Goal: Task Accomplishment & Management: Manage account settings

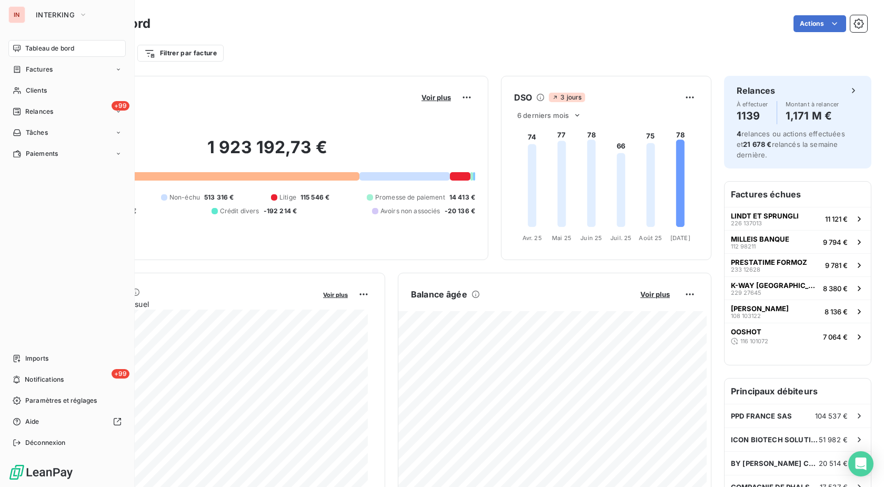
click at [24, 88] on div "Clients" at bounding box center [66, 90] width 117 height 17
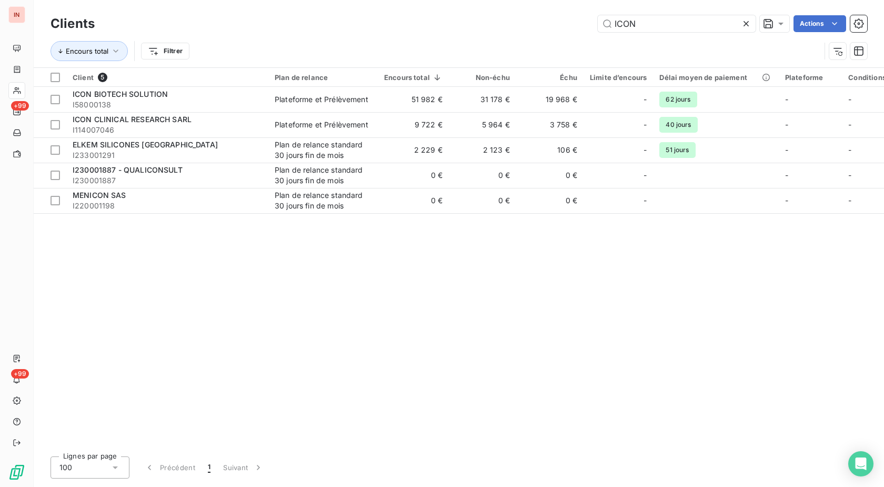
click at [748, 21] on icon at bounding box center [746, 23] width 11 height 11
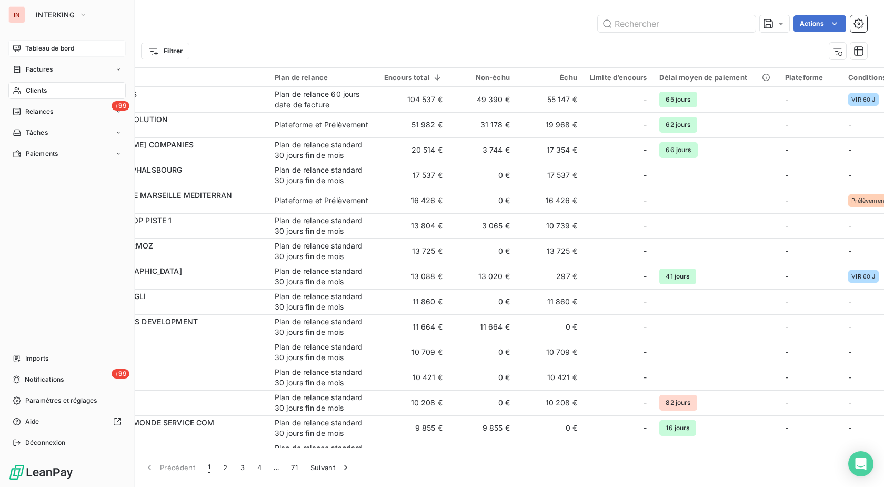
click at [27, 52] on span "Tableau de bord" at bounding box center [49, 48] width 49 height 9
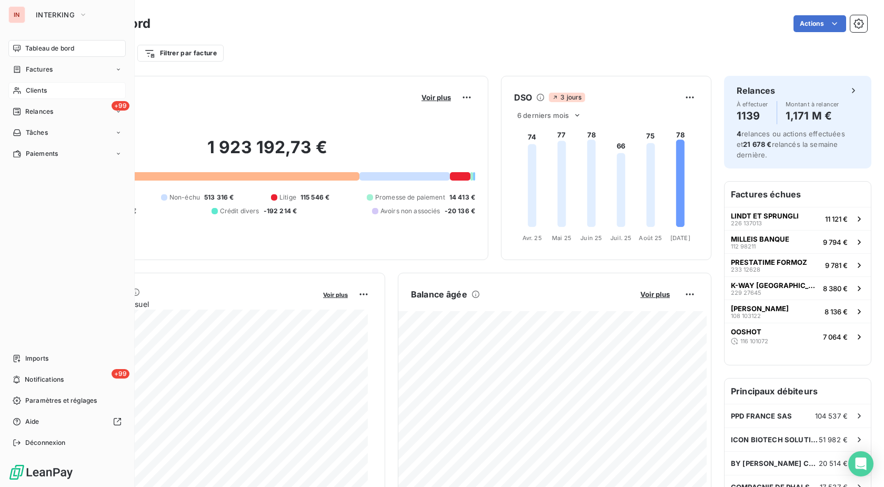
click at [27, 91] on span "Clients" at bounding box center [36, 90] width 21 height 9
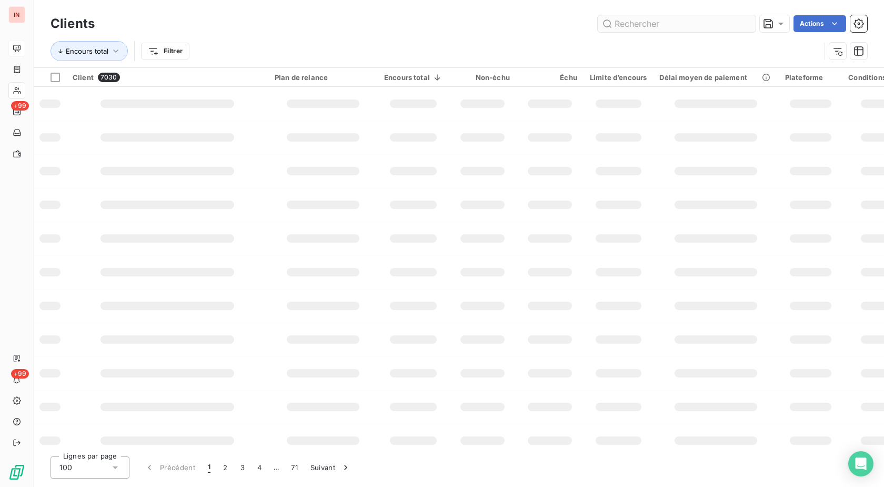
click at [636, 25] on input "text" at bounding box center [677, 23] width 158 height 17
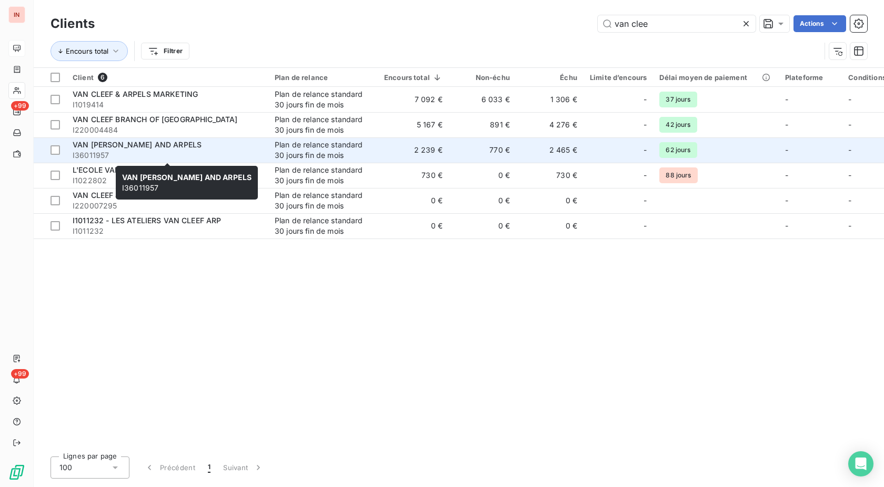
type input "van clee"
click at [219, 148] on div "VAN [PERSON_NAME] AND ARPELS" at bounding box center [167, 144] width 189 height 11
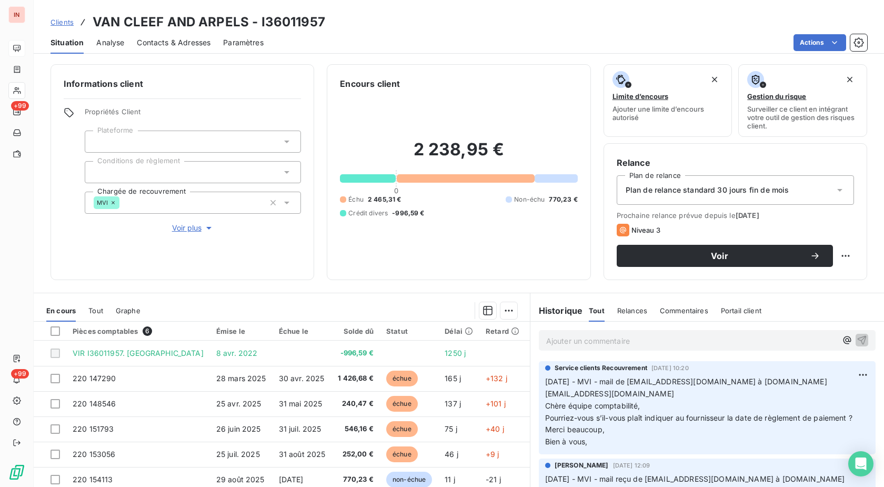
scroll to position [69, 0]
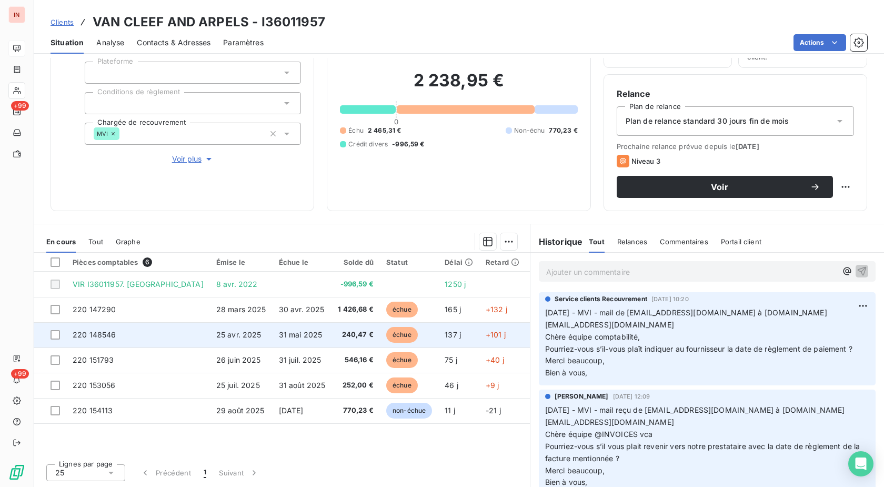
click at [149, 338] on td "220 148546" at bounding box center [138, 334] width 144 height 25
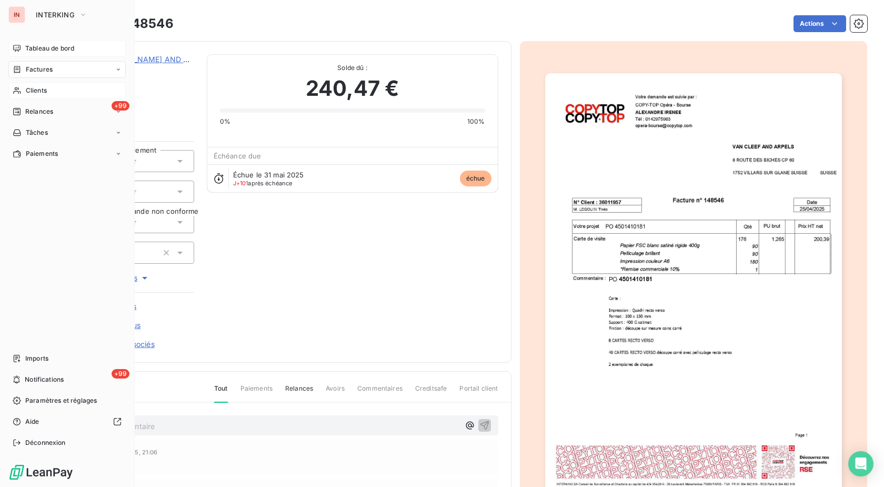
click at [39, 85] on div "Clients" at bounding box center [66, 90] width 117 height 17
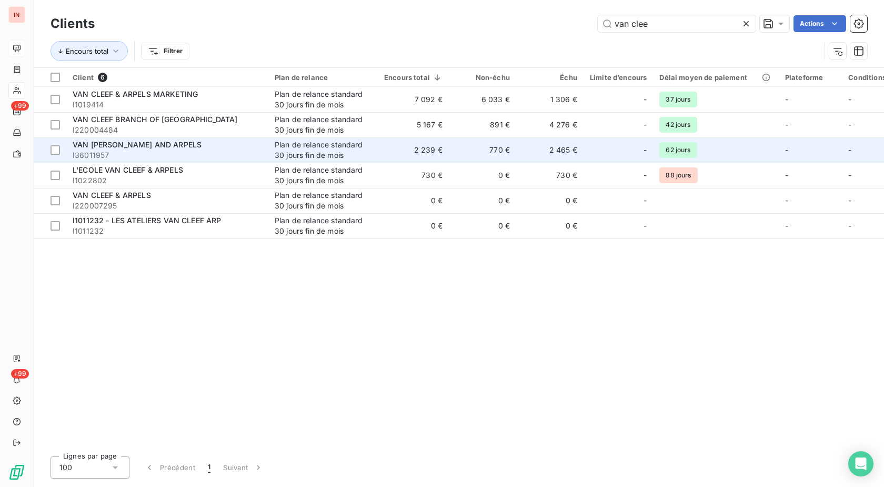
click at [283, 148] on div "Plan de relance standard 30 jours fin de mois" at bounding box center [323, 149] width 97 height 21
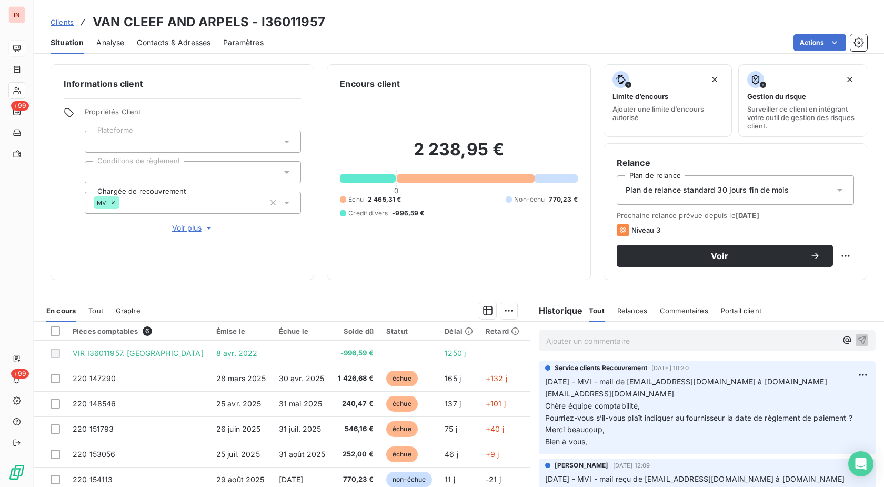
click at [700, 344] on p "Ajouter un commentaire ﻿" at bounding box center [691, 340] width 290 height 13
drag, startPoint x: 592, startPoint y: 381, endPoint x: 774, endPoint y: 378, distance: 182.1
click at [774, 378] on span "[DATE] - MVI - mail de [EMAIL_ADDRESS][DOMAIN_NAME] à [DOMAIN_NAME][EMAIL_ADDRE…" at bounding box center [686, 392] width 282 height 33
copy span "MVI - mail de [EMAIL_ADDRESS][DOMAIN_NAME]"
click at [635, 335] on p "[DATE]" at bounding box center [691, 340] width 290 height 12
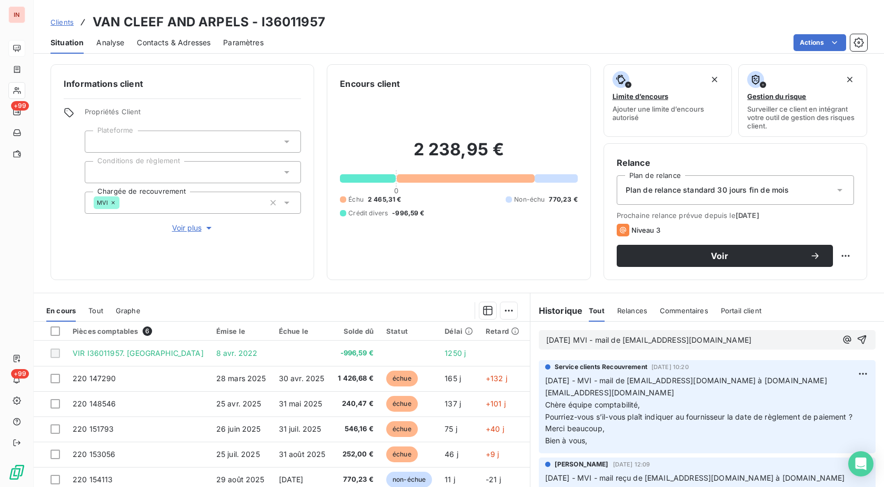
click at [556, 346] on p "[DATE] MVI - mail de [EMAIL_ADDRESS][DOMAIN_NAME]" at bounding box center [691, 340] width 290 height 12
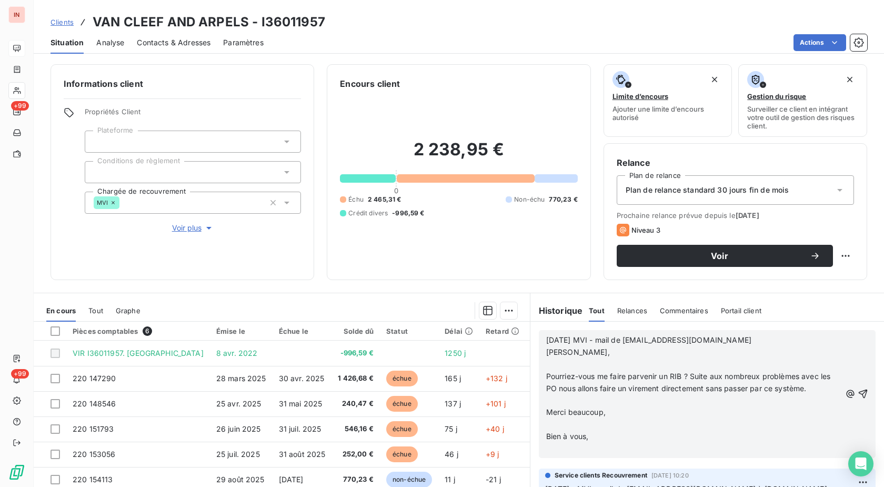
click at [570, 367] on p "﻿" at bounding box center [693, 364] width 295 height 12
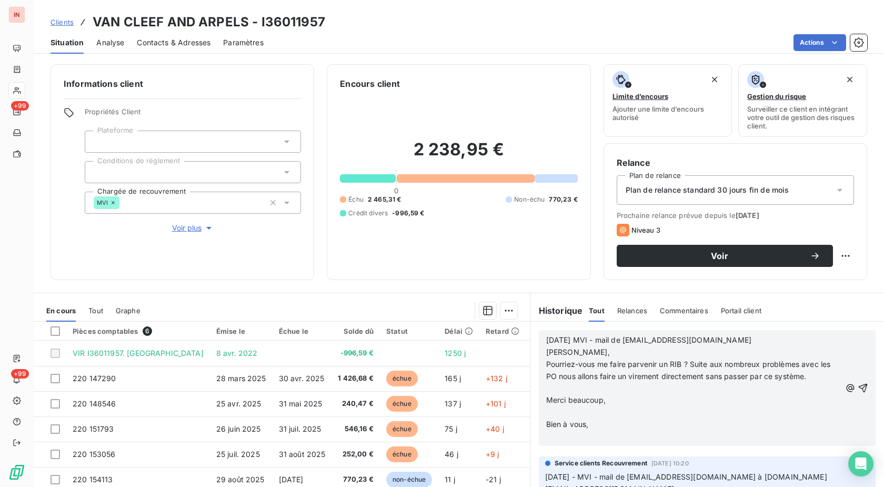
click at [573, 390] on p "﻿" at bounding box center [693, 389] width 295 height 12
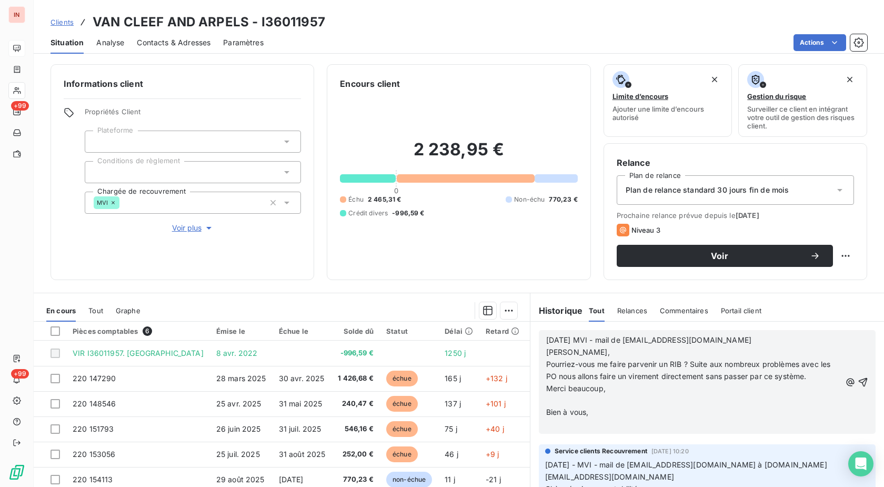
click at [567, 400] on p "﻿" at bounding box center [693, 400] width 295 height 12
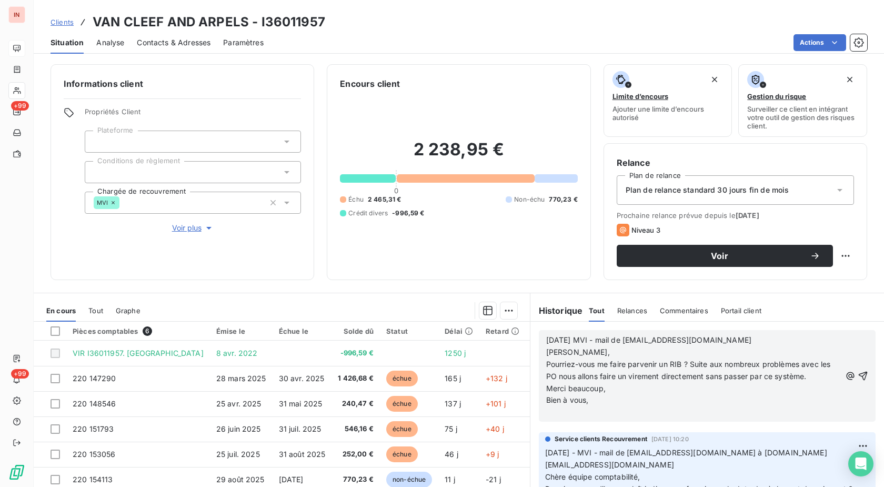
click at [559, 415] on p "﻿" at bounding box center [693, 412] width 295 height 12
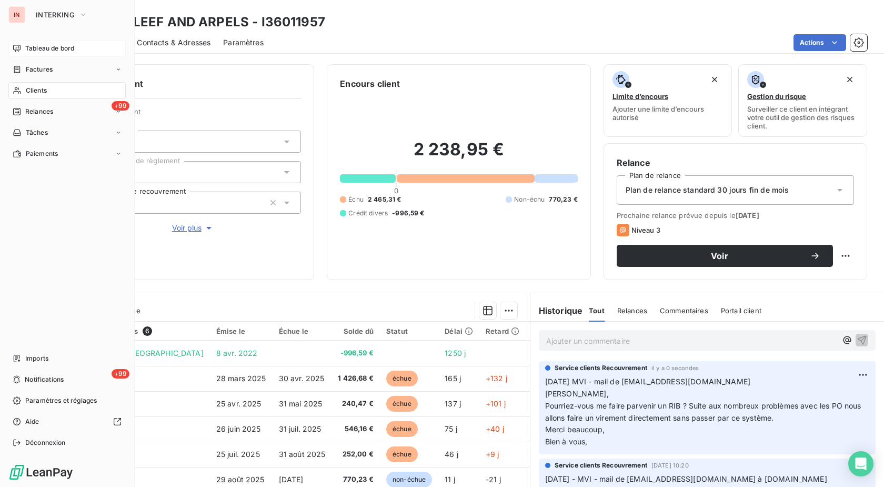
click at [56, 90] on div "Clients" at bounding box center [66, 90] width 117 height 17
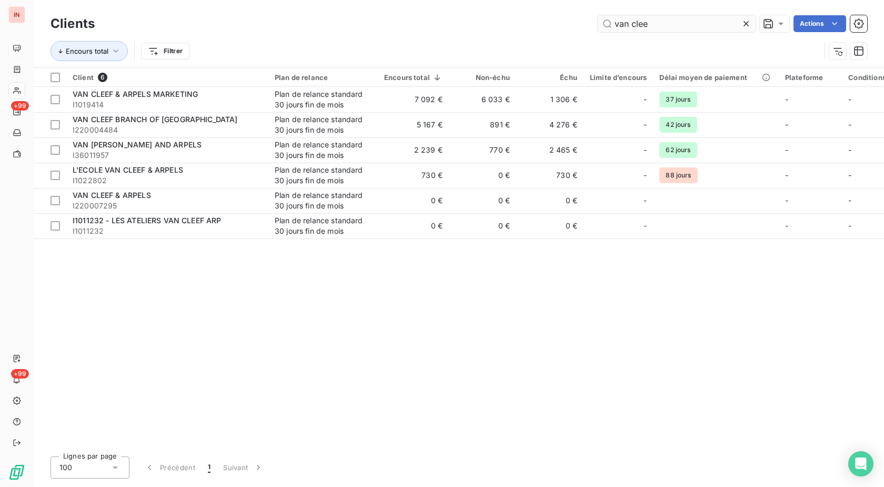
drag, startPoint x: 635, startPoint y: 21, endPoint x: 556, endPoint y: 32, distance: 79.6
click at [598, 32] on input "van clee" at bounding box center [677, 23] width 158 height 17
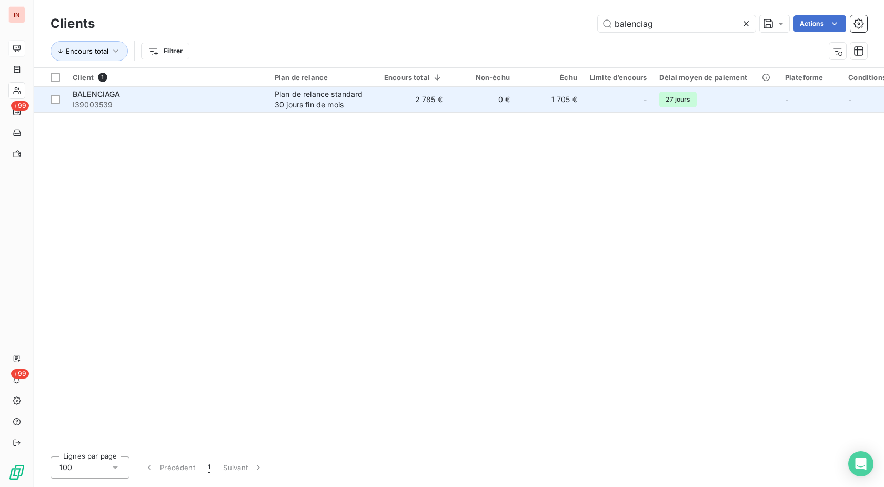
type input "balenciag"
click at [353, 103] on div "Plan de relance standard 30 jours fin de mois" at bounding box center [323, 99] width 97 height 21
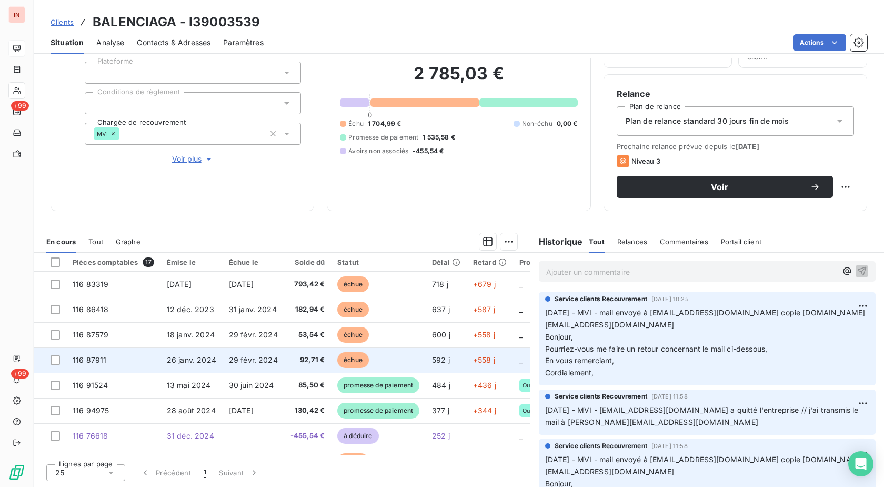
click at [139, 358] on td "116 87911" at bounding box center [113, 359] width 94 height 25
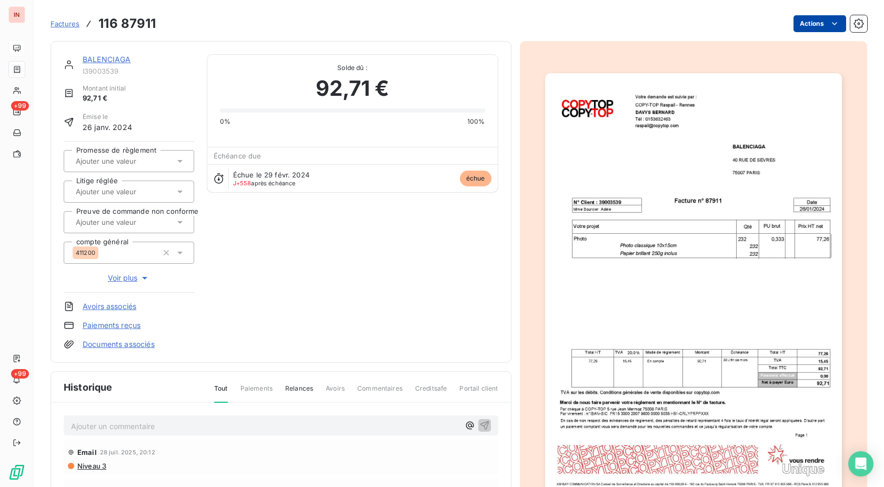
click at [815, 26] on html "IN +99 +99 Factures 116 87911 Actions BALENCIAGA I39003539 Montant initial 92,7…" at bounding box center [442, 243] width 884 height 487
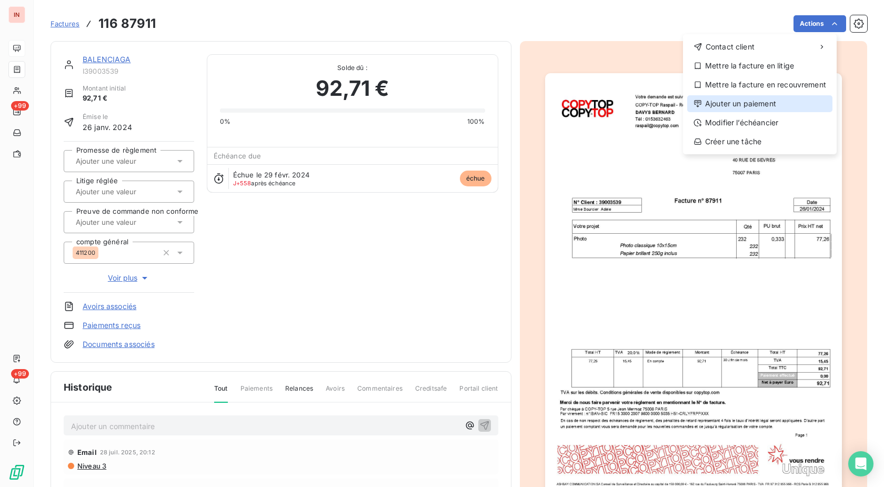
click at [769, 104] on div "Ajouter un paiement" at bounding box center [759, 103] width 145 height 17
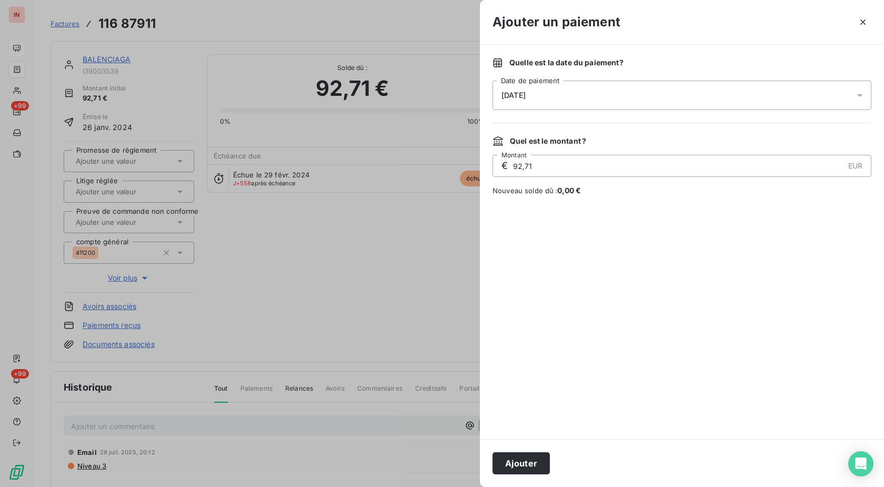
click at [617, 95] on div "[DATE]" at bounding box center [682, 95] width 379 height 29
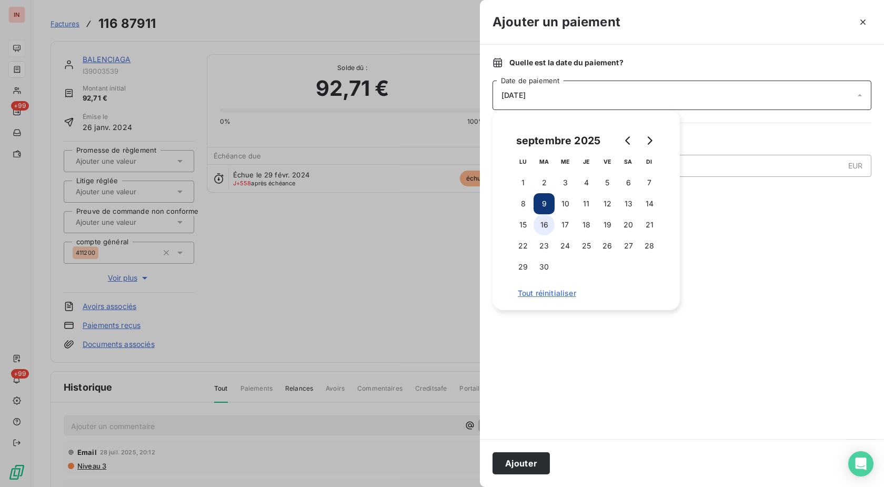
click at [548, 223] on button "16" at bounding box center [544, 224] width 21 height 21
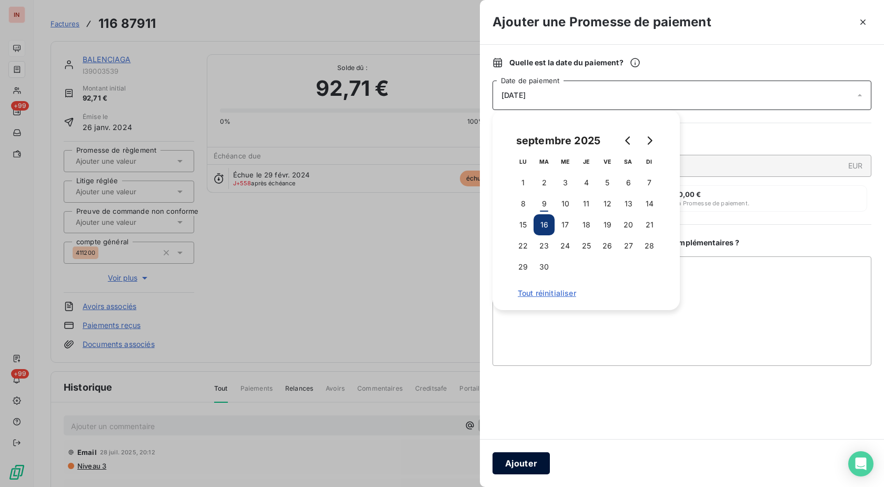
click at [524, 459] on button "Ajouter" at bounding box center [521, 463] width 57 height 22
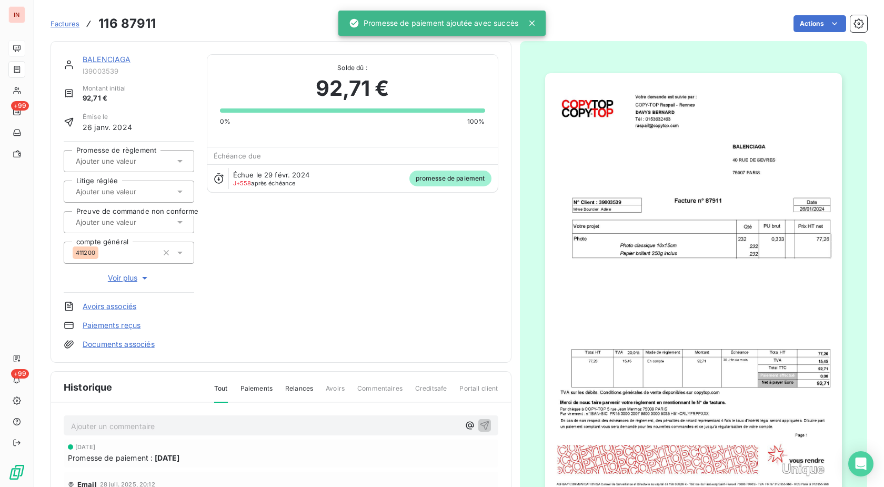
click at [103, 156] on div at bounding box center [124, 161] width 102 height 14
drag, startPoint x: 112, startPoint y: 190, endPoint x: 127, endPoint y: 73, distance: 118.9
click at [112, 189] on div "Oui" at bounding box center [135, 188] width 101 height 17
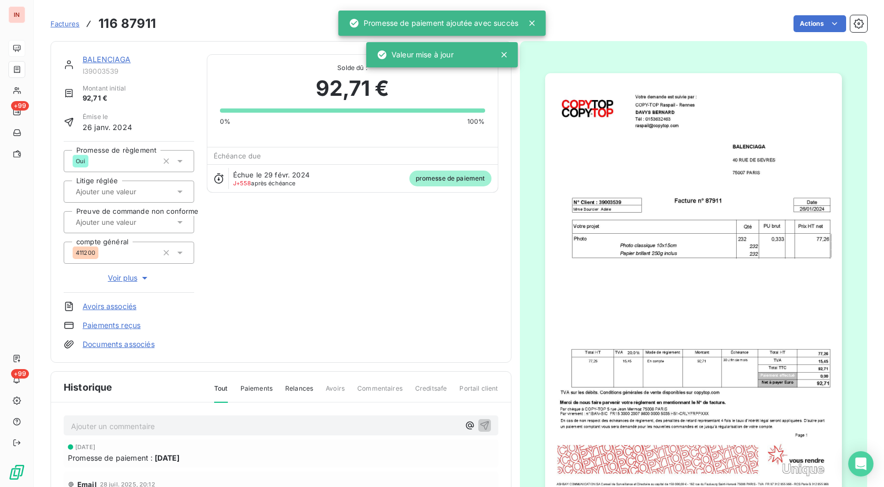
click at [123, 62] on link "BALENCIAGA" at bounding box center [107, 59] width 48 height 9
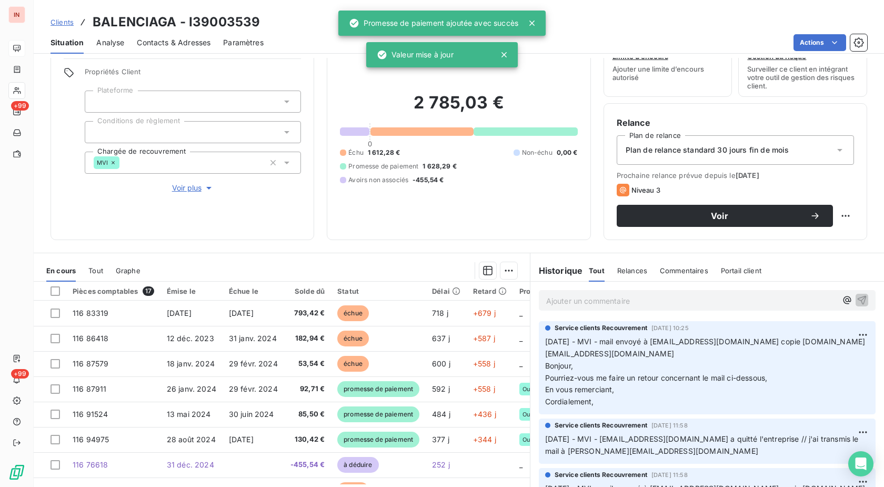
scroll to position [69, 0]
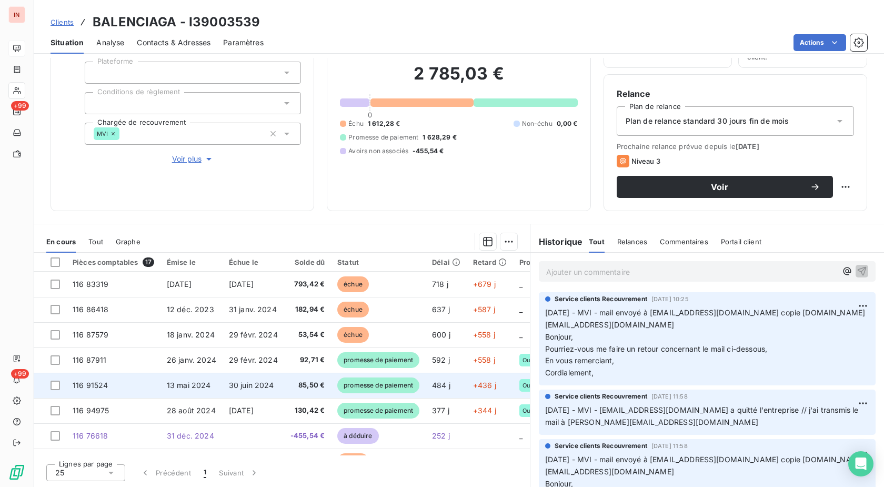
click at [375, 381] on span "promesse de paiement" at bounding box center [378, 385] width 82 height 16
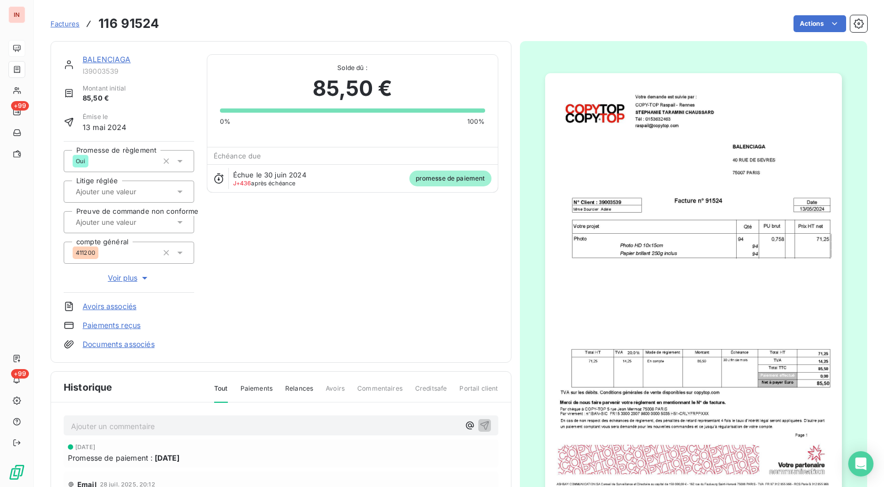
click at [116, 55] on link "BALENCIAGA" at bounding box center [107, 59] width 48 height 9
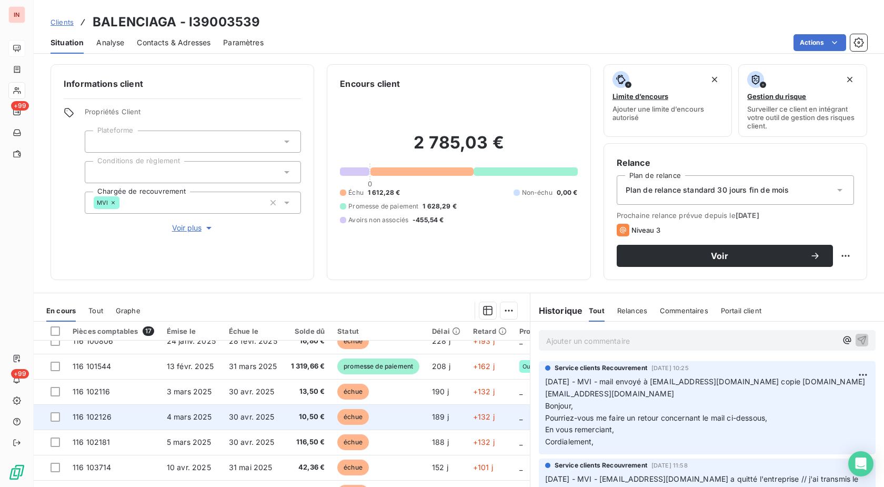
scroll to position [255, 0]
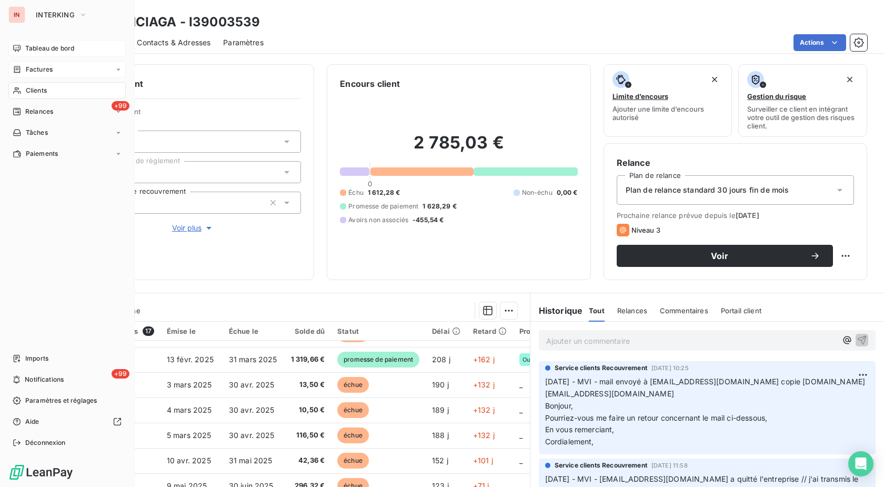
click at [18, 74] on div "Factures" at bounding box center [33, 69] width 40 height 9
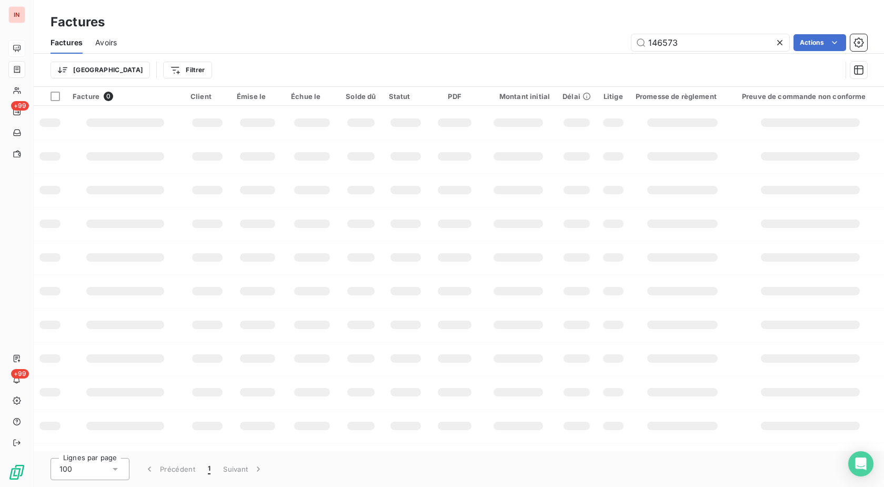
drag, startPoint x: 721, startPoint y: 42, endPoint x: 582, endPoint y: 54, distance: 140.0
click at [631, 47] on input "146573" at bounding box center [710, 42] width 158 height 17
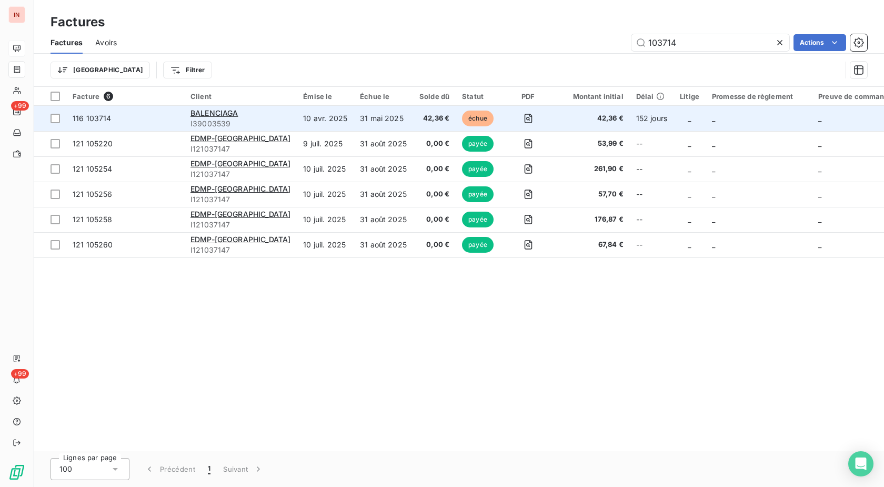
type input "103714"
click at [365, 118] on td "31 mai 2025" at bounding box center [383, 118] width 59 height 25
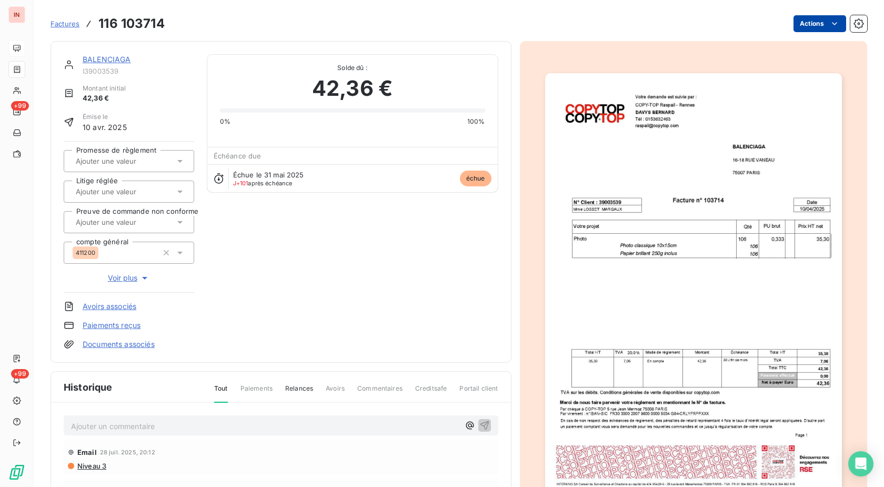
click at [799, 24] on html "IN +99 +99 Factures 116 103714 Actions BALENCIAGA I39003539 Montant initial 42,…" at bounding box center [442, 243] width 884 height 487
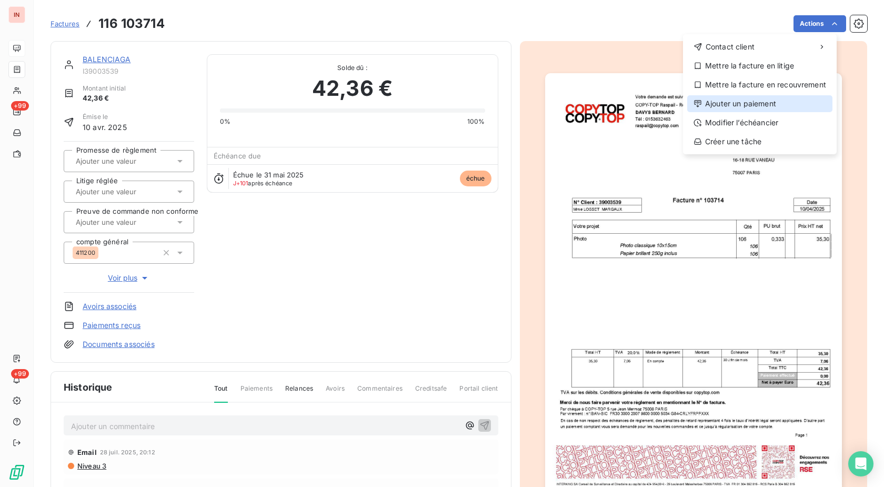
click at [754, 107] on div "Ajouter un paiement" at bounding box center [759, 103] width 145 height 17
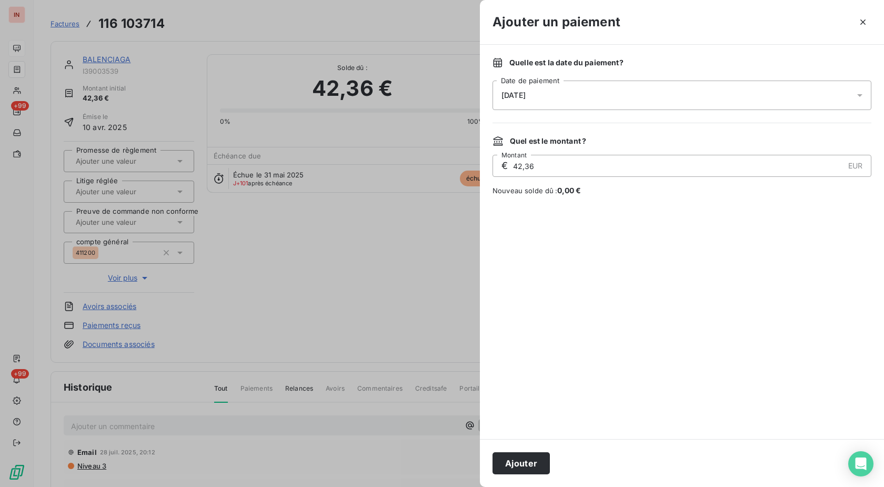
click at [633, 99] on div "[DATE]" at bounding box center [682, 95] width 379 height 29
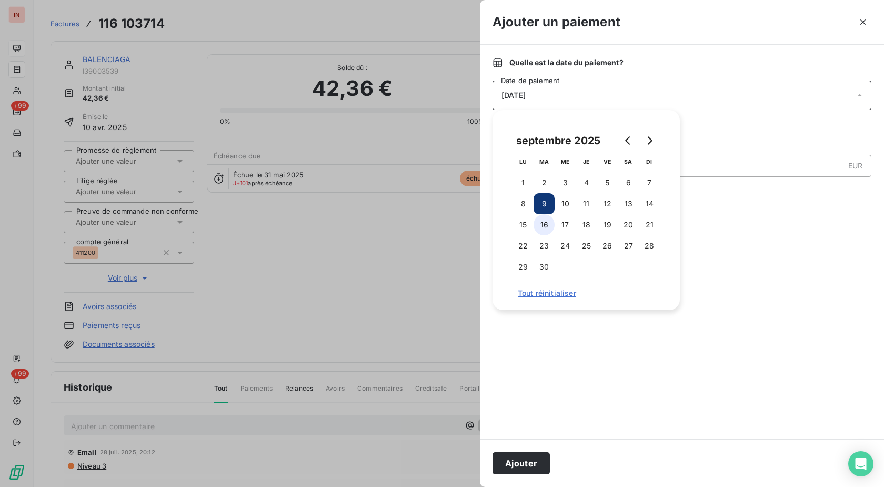
click at [549, 226] on button "16" at bounding box center [544, 224] width 21 height 21
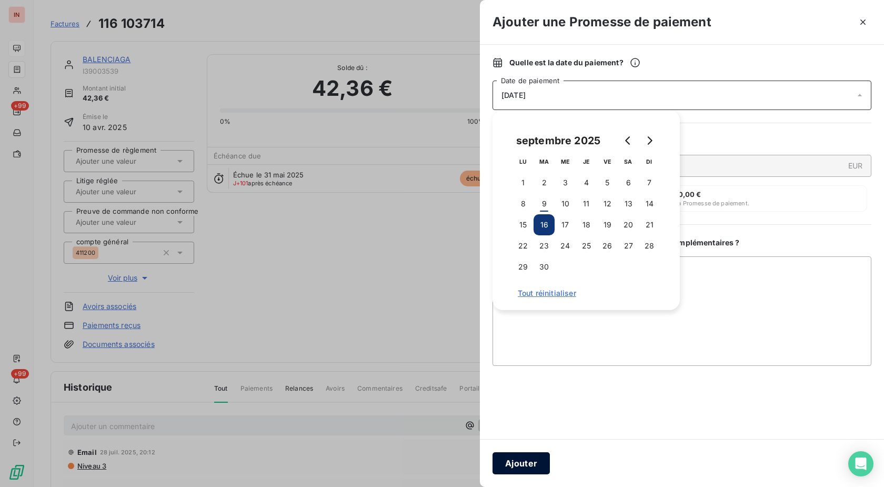
drag, startPoint x: 532, startPoint y: 465, endPoint x: 267, endPoint y: 304, distance: 309.8
click at [532, 465] on button "Ajouter" at bounding box center [521, 463] width 57 height 22
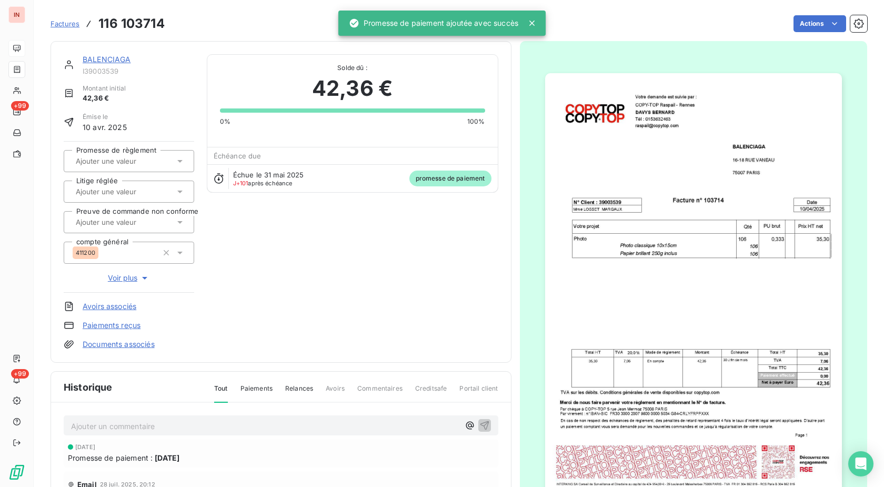
drag, startPoint x: 110, startPoint y: 157, endPoint x: 114, endPoint y: 166, distance: 10.4
click at [111, 157] on input "text" at bounding box center [128, 160] width 106 height 9
click at [121, 184] on div "Oui" at bounding box center [135, 188] width 101 height 17
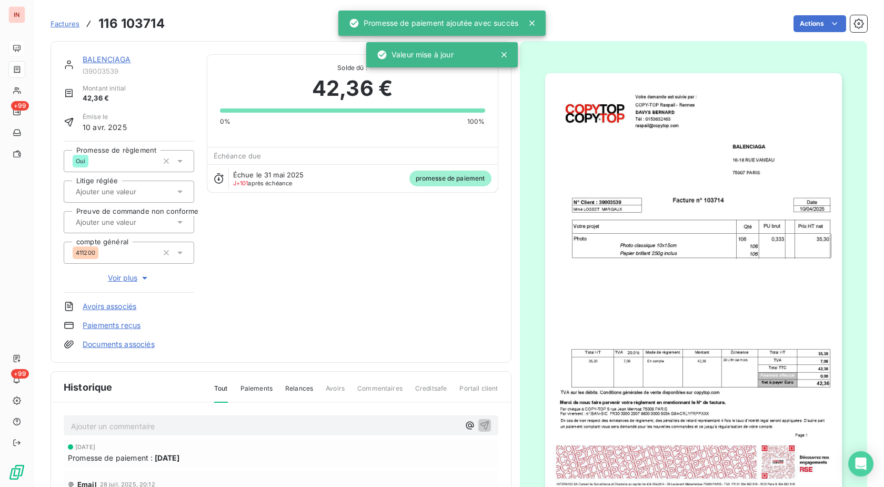
click at [56, 24] on span "Factures" at bounding box center [65, 23] width 29 height 8
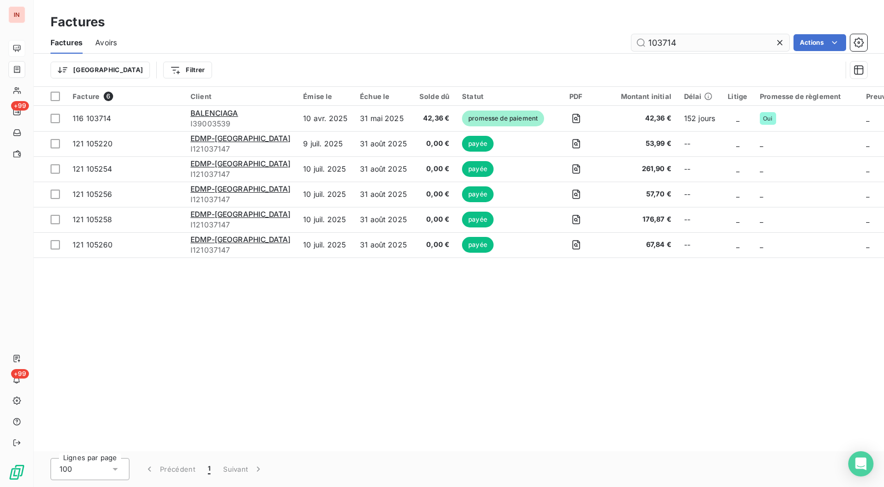
drag, startPoint x: 718, startPoint y: 41, endPoint x: 526, endPoint y: 32, distance: 192.3
click at [631, 34] on input "103714" at bounding box center [710, 42] width 158 height 17
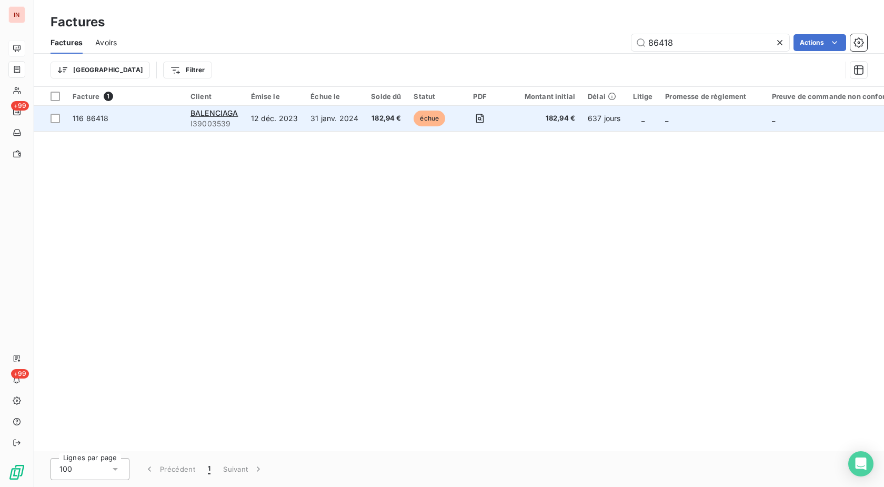
type input "86418"
click at [382, 121] on span "182,94 €" at bounding box center [386, 118] width 30 height 11
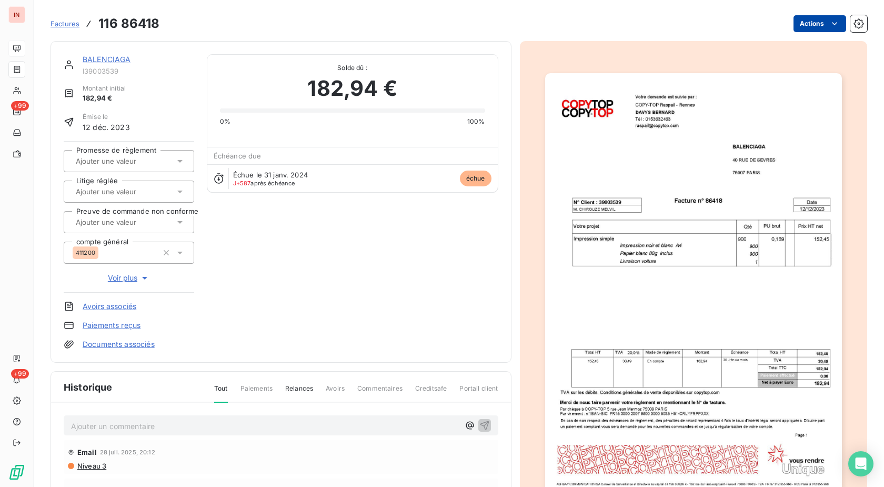
click at [811, 21] on html "IN +99 +99 Factures 116 86418 Actions BALENCIAGA I39003539 Montant initial 182,…" at bounding box center [442, 243] width 884 height 487
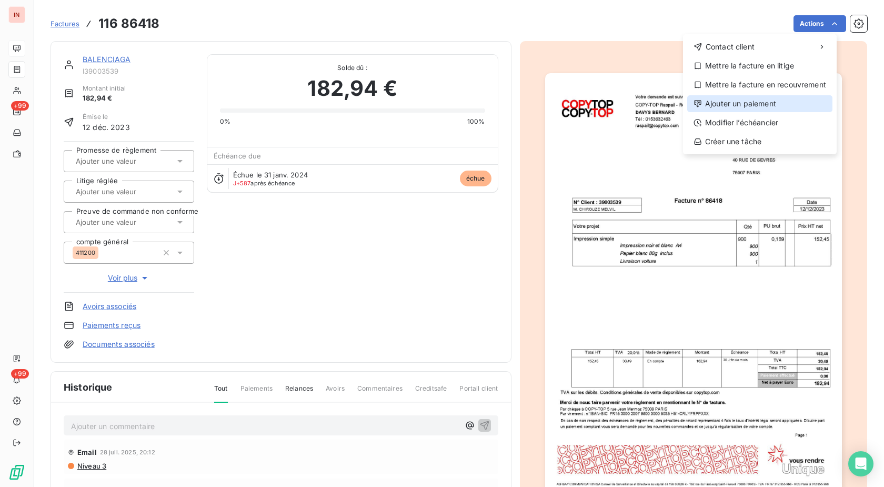
click at [770, 99] on div "Ajouter un paiement" at bounding box center [759, 103] width 145 height 17
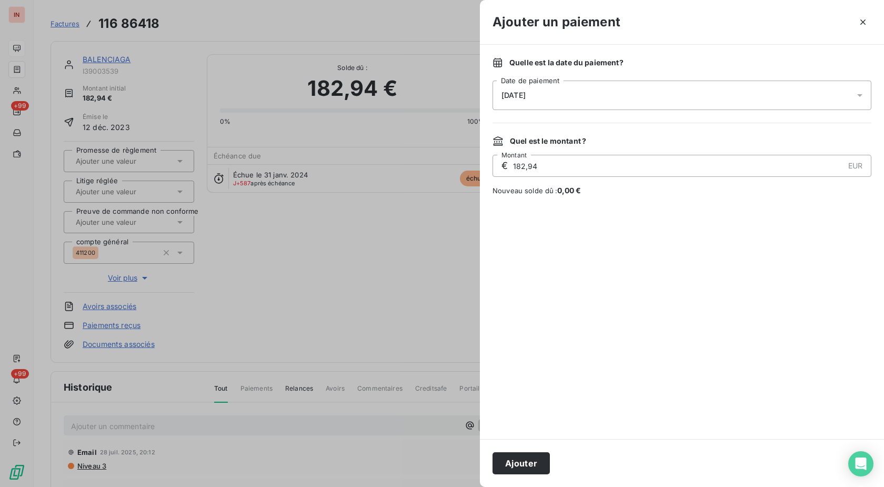
click at [601, 103] on div "[DATE]" at bounding box center [682, 95] width 379 height 29
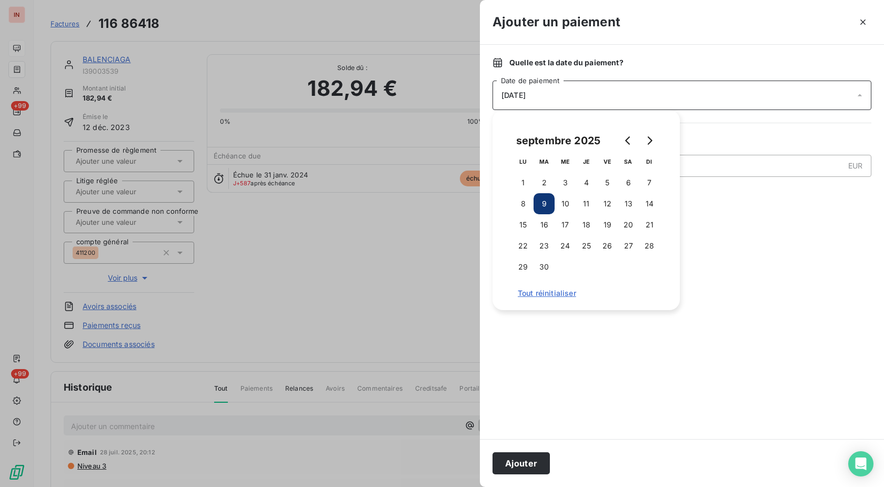
click at [550, 227] on button "16" at bounding box center [544, 224] width 21 height 21
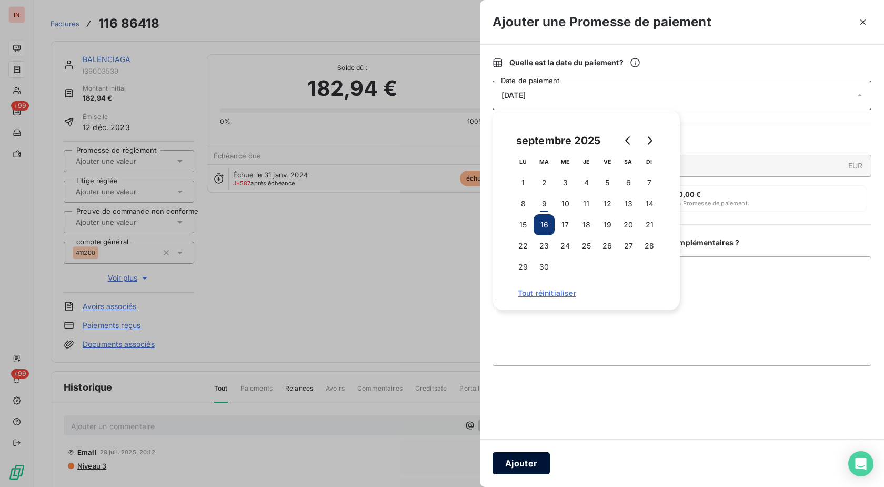
click at [523, 453] on button "Ajouter" at bounding box center [521, 463] width 57 height 22
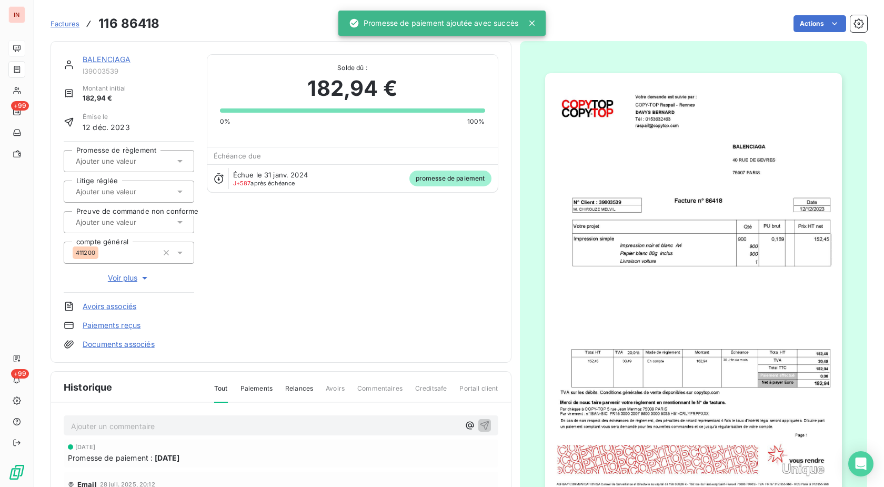
click at [104, 60] on link "BALENCIAGA" at bounding box center [107, 59] width 48 height 9
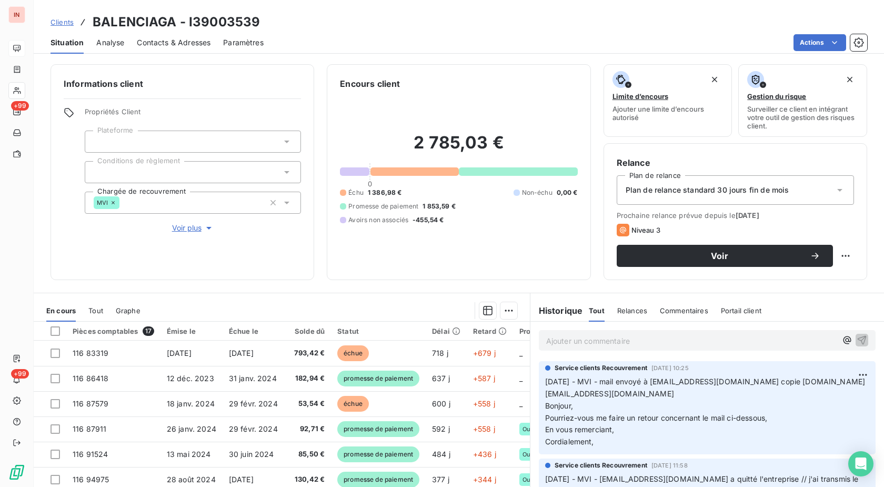
click at [266, 38] on div "Situation Analyse Contacts & Adresses Paramètres Actions" at bounding box center [459, 43] width 850 height 22
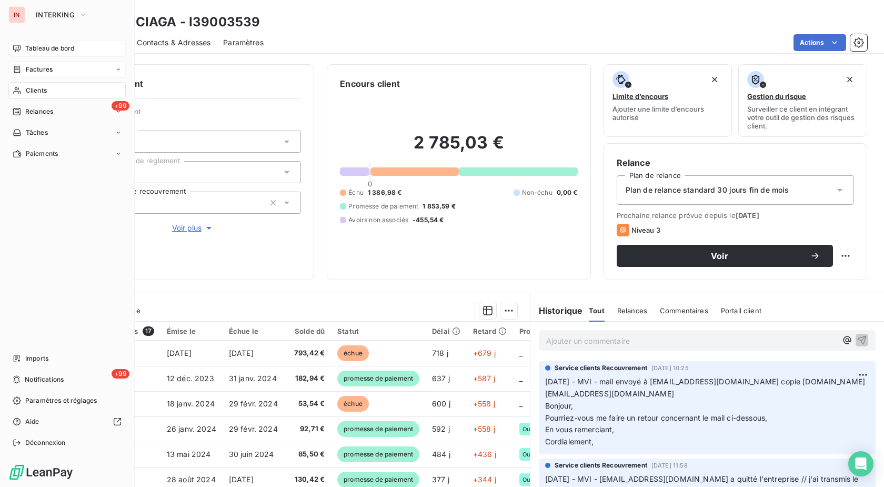
click at [31, 66] on span "Factures" at bounding box center [39, 69] width 27 height 9
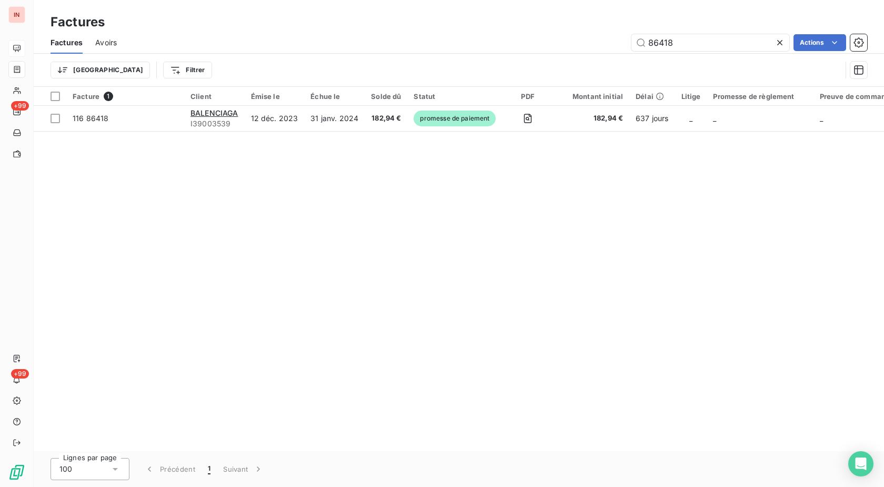
drag, startPoint x: 704, startPoint y: 44, endPoint x: 561, endPoint y: 46, distance: 142.6
click at [631, 43] on input "86418" at bounding box center [710, 42] width 158 height 17
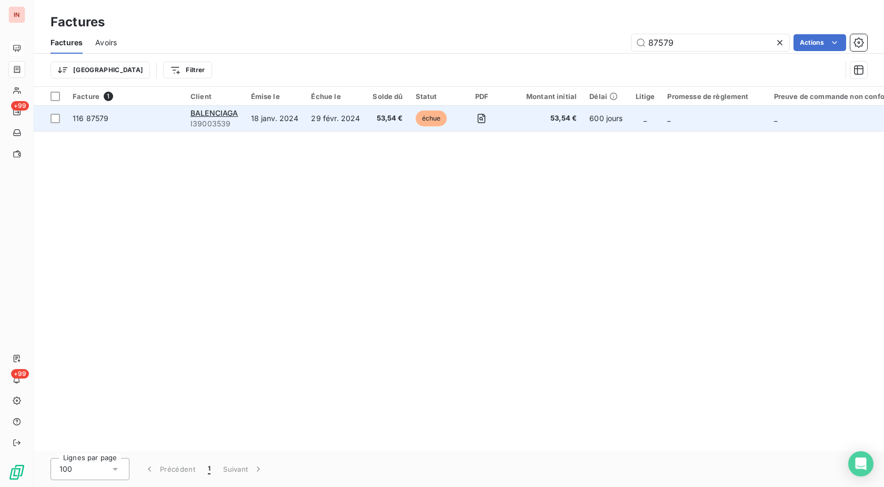
type input "87579"
click at [438, 118] on span "échue" at bounding box center [432, 119] width 32 height 16
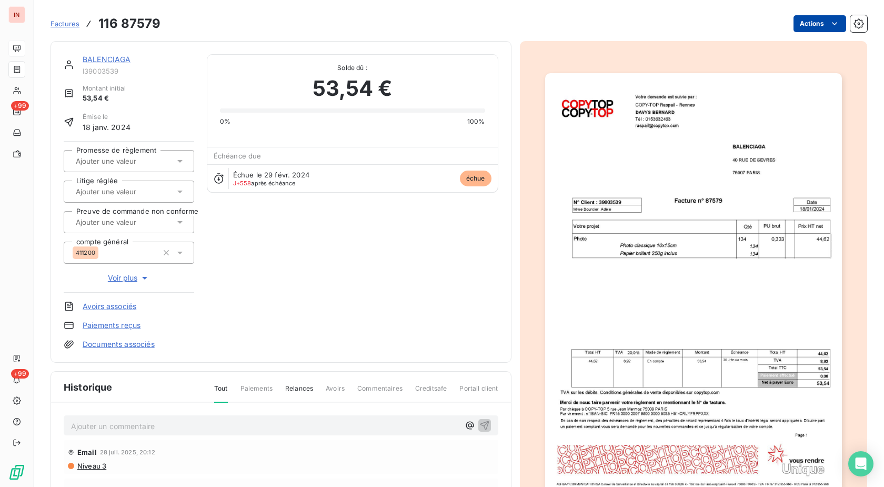
click at [826, 25] on html "IN +99 +99 Factures 116 87579 Actions BALENCIAGA I39003539 Montant initial 53,5…" at bounding box center [442, 243] width 884 height 487
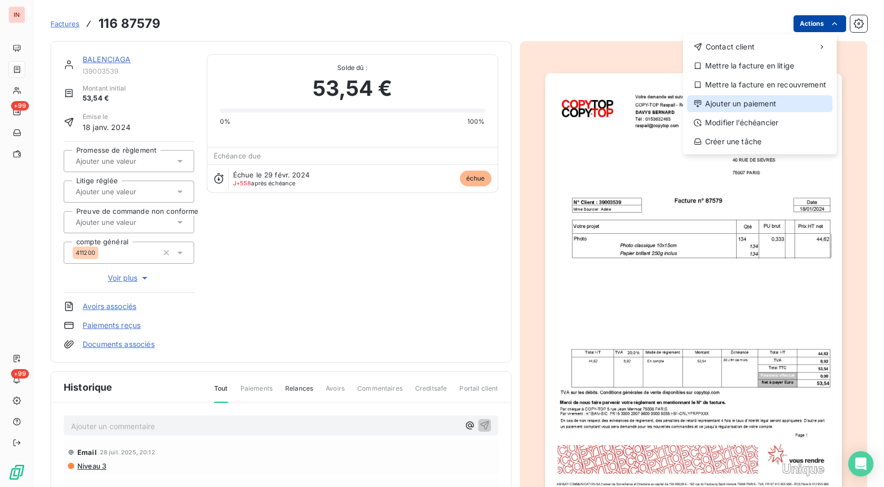
click at [748, 107] on div "Ajouter un paiement" at bounding box center [759, 103] width 145 height 17
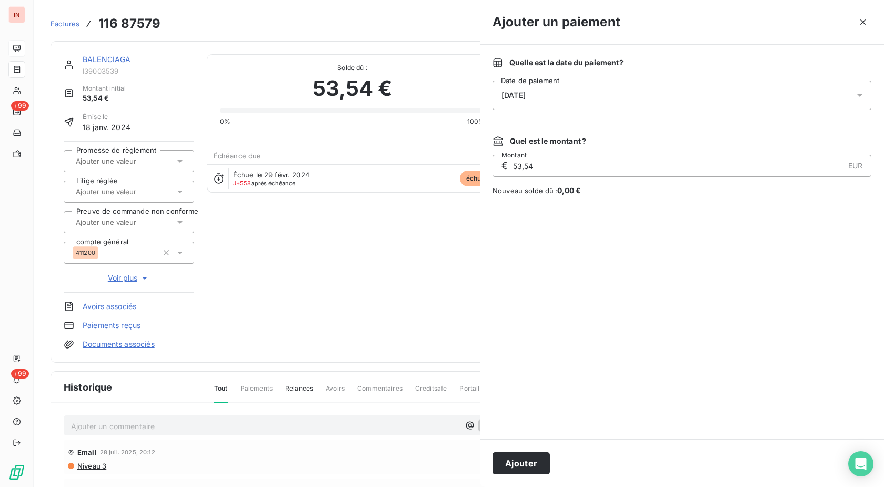
click at [580, 95] on div "[DATE]" at bounding box center [682, 95] width 379 height 29
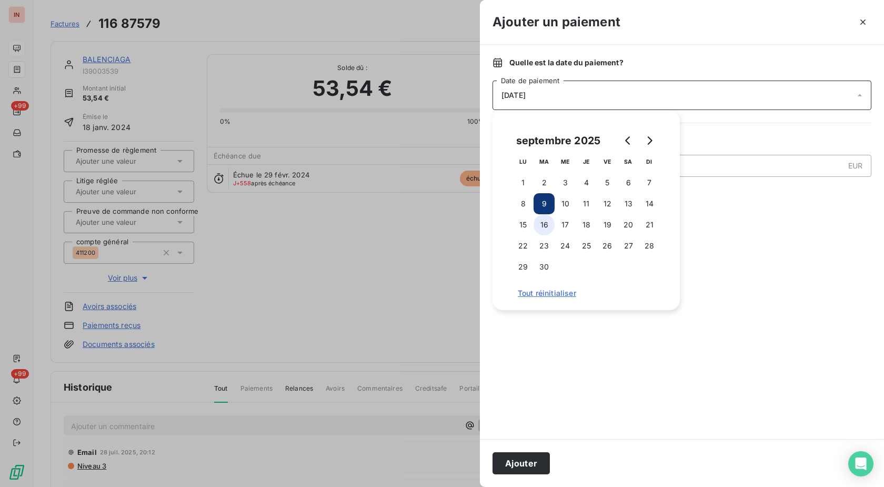
click at [541, 231] on button "16" at bounding box center [544, 224] width 21 height 21
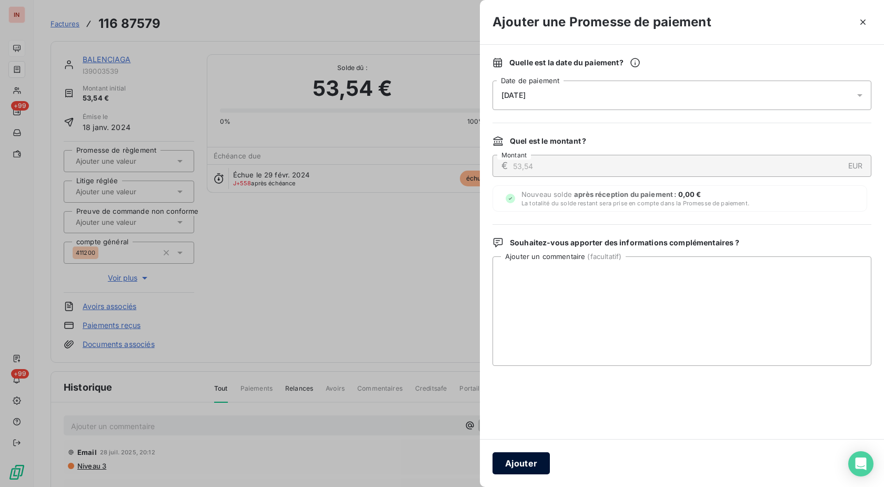
click at [521, 464] on button "Ajouter" at bounding box center [521, 463] width 57 height 22
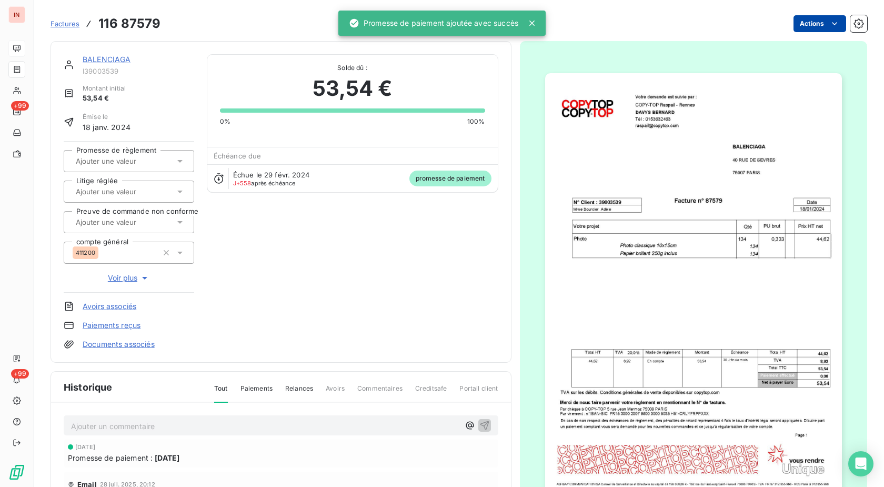
click at [134, 163] on input "text" at bounding box center [128, 160] width 106 height 9
click at [131, 192] on div "Oui" at bounding box center [135, 188] width 101 height 17
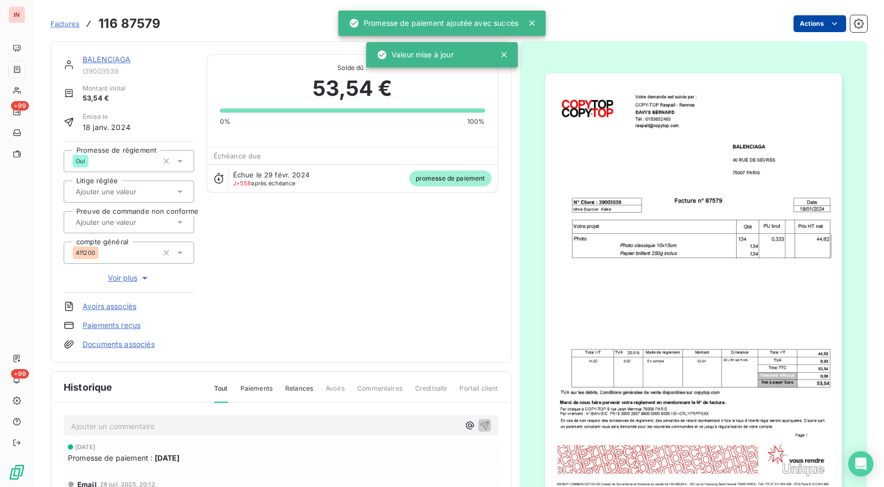
click at [117, 59] on link "BALENCIAGA" at bounding box center [107, 59] width 48 height 9
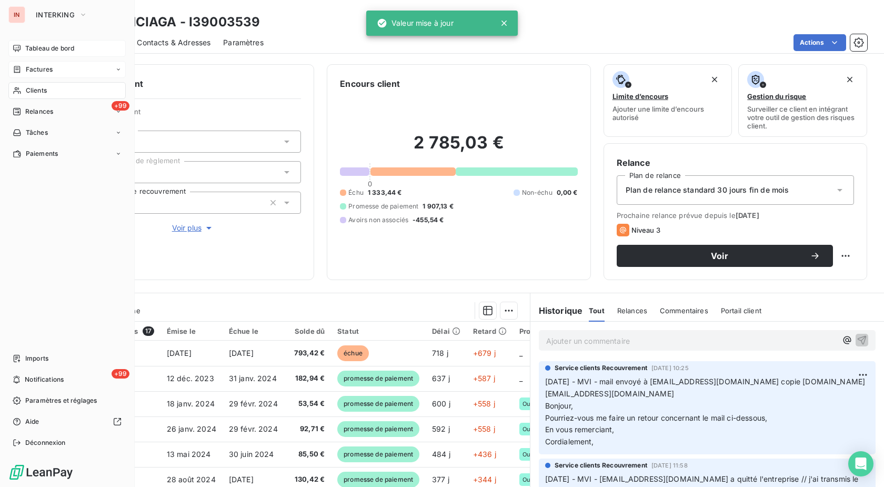
drag, startPoint x: 37, startPoint y: 69, endPoint x: 45, endPoint y: 69, distance: 8.4
click at [39, 69] on span "Factures" at bounding box center [39, 69] width 27 height 9
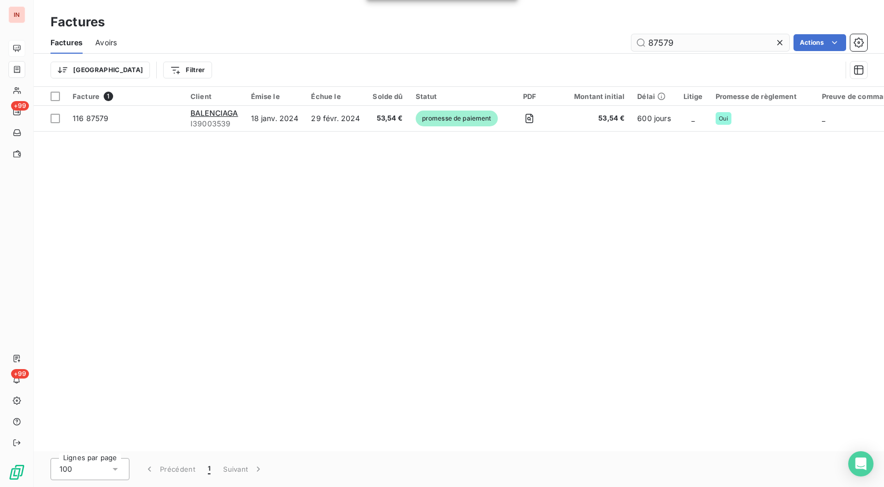
click at [631, 43] on input "87579" at bounding box center [710, 42] width 158 height 17
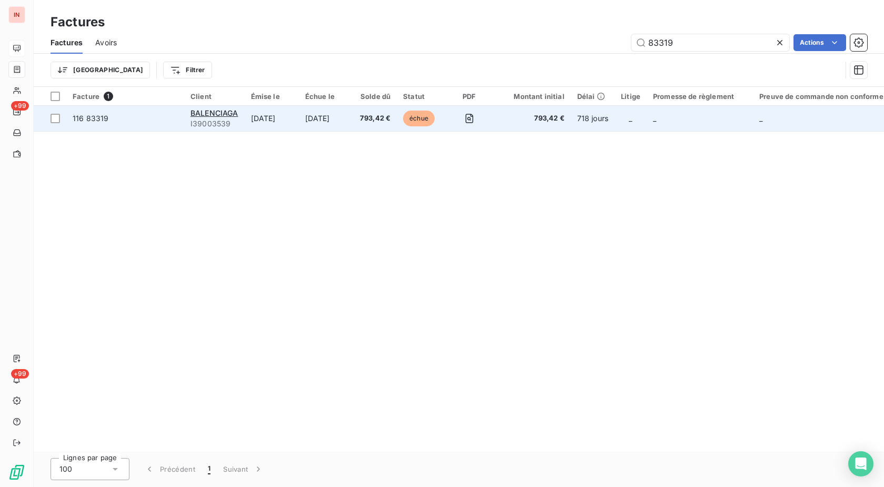
type input "83319"
click at [385, 118] on span "793,42 €" at bounding box center [375, 118] width 31 height 11
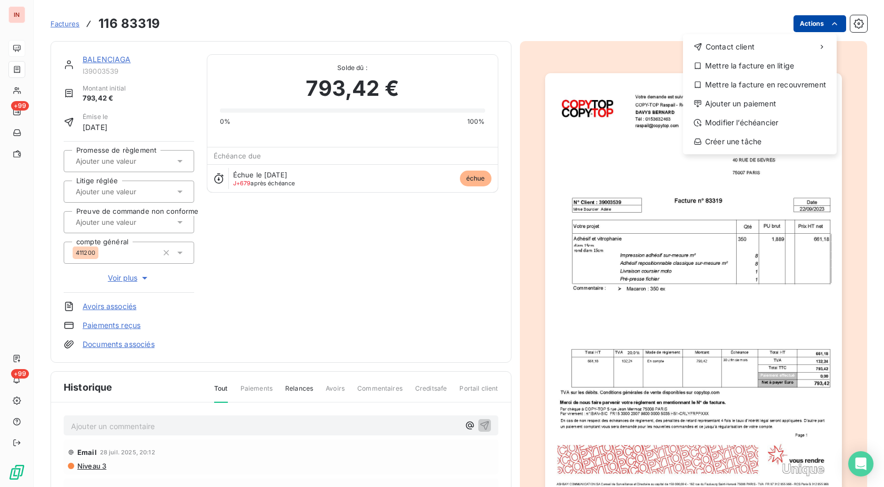
click at [812, 21] on html "IN +99 +99 Factures [PHONE_NUMBER] Actions Contact client Mettre la facture en …" at bounding box center [442, 243] width 884 height 487
click at [766, 106] on div "Ajouter un paiement" at bounding box center [759, 103] width 145 height 17
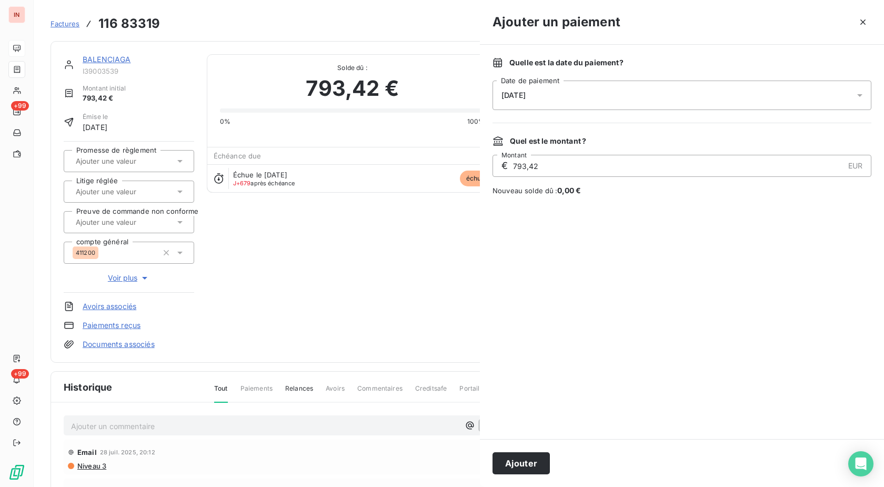
click at [634, 102] on div "[DATE]" at bounding box center [682, 95] width 379 height 29
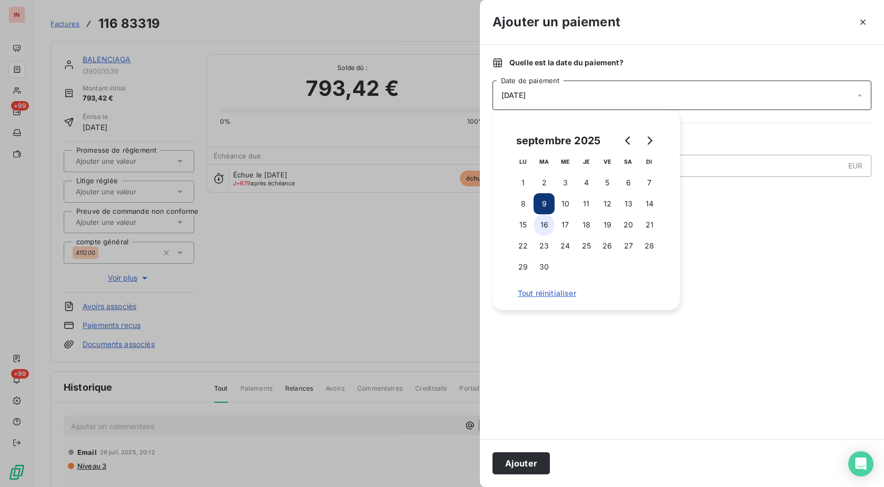
click at [546, 222] on button "16" at bounding box center [544, 224] width 21 height 21
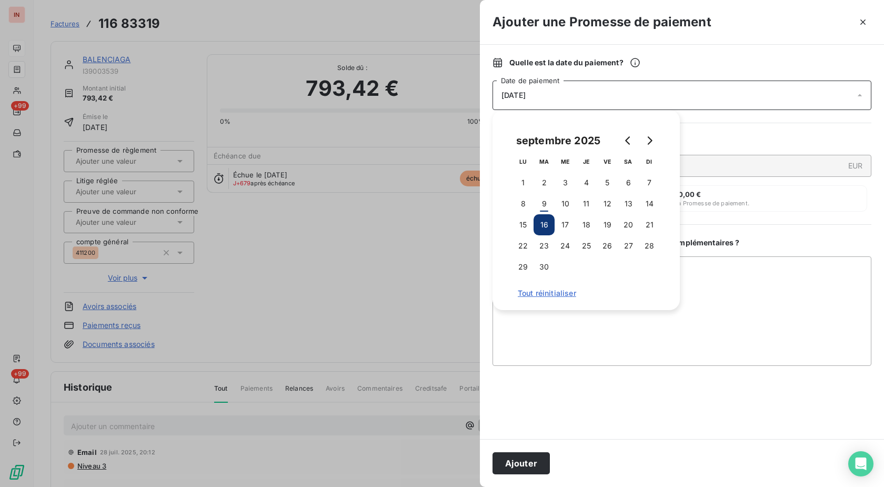
click at [532, 459] on button "Ajouter" at bounding box center [521, 463] width 57 height 22
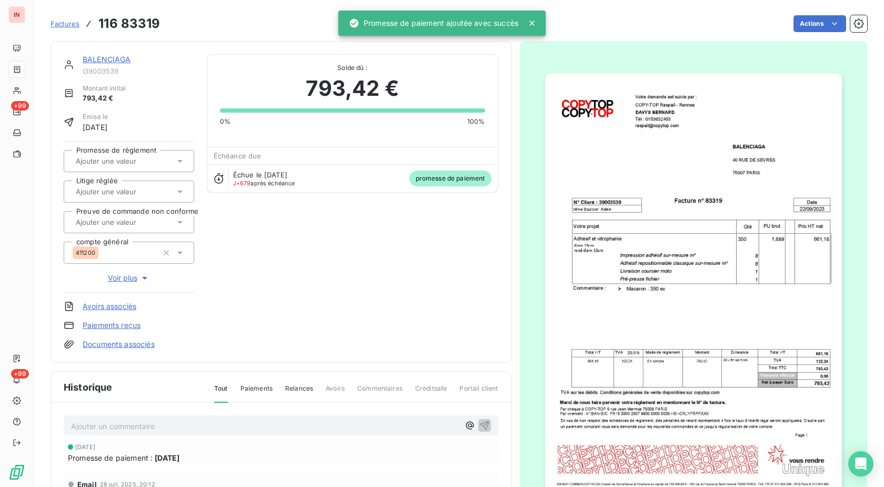
click at [125, 163] on input "text" at bounding box center [128, 160] width 106 height 9
click at [127, 189] on div "Oui" at bounding box center [135, 188] width 101 height 17
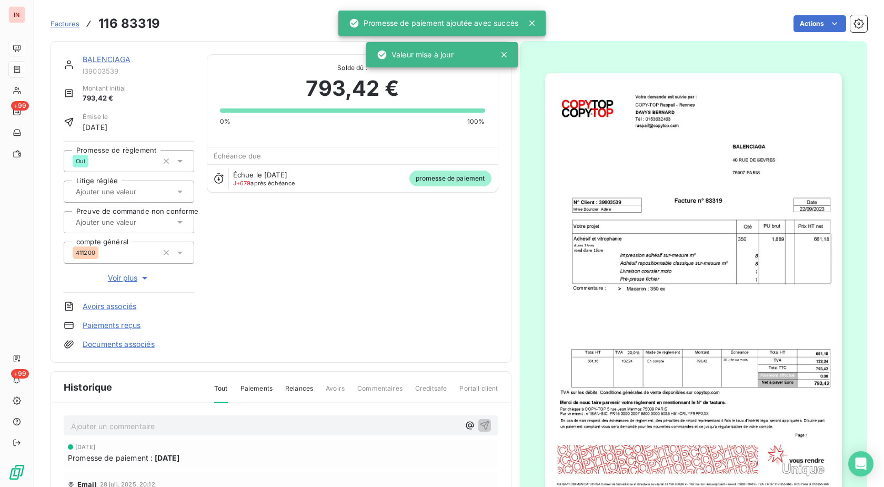
click at [73, 26] on span "Factures" at bounding box center [65, 23] width 29 height 8
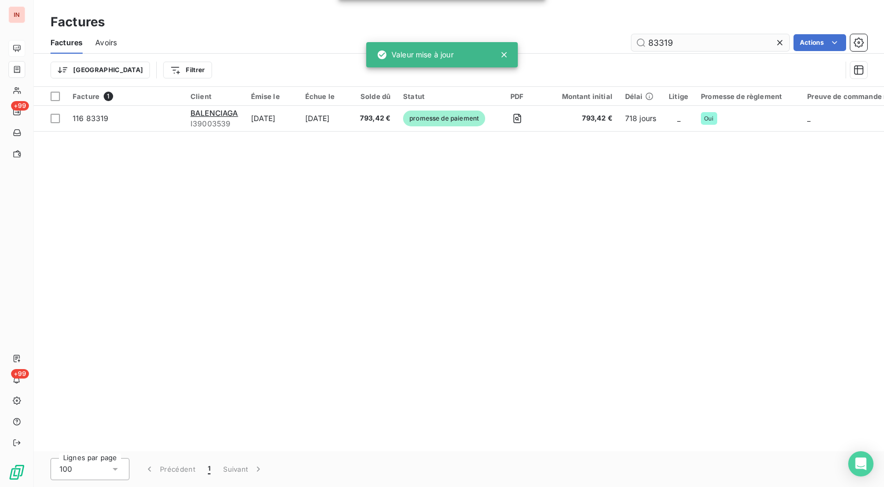
drag, startPoint x: 709, startPoint y: 40, endPoint x: 567, endPoint y: 46, distance: 142.2
click at [631, 43] on input "83319" at bounding box center [710, 42] width 158 height 17
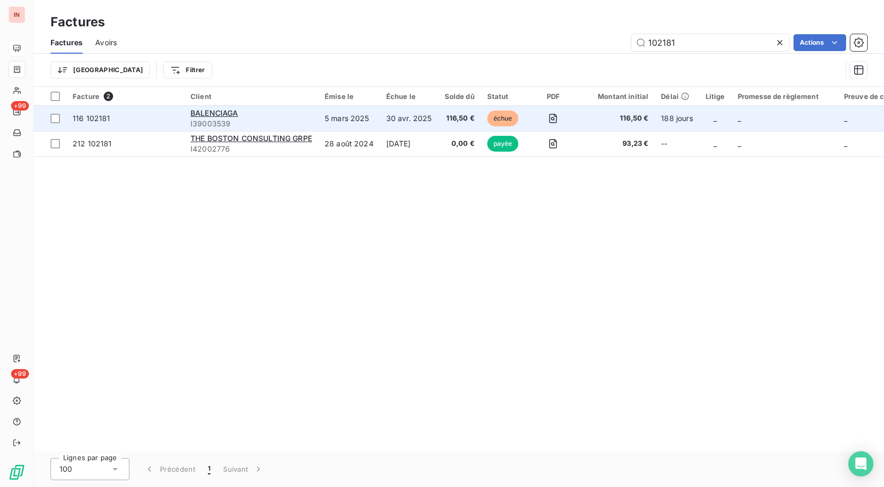
type input "102181"
click at [404, 115] on td "30 avr. 2025" at bounding box center [409, 118] width 58 height 25
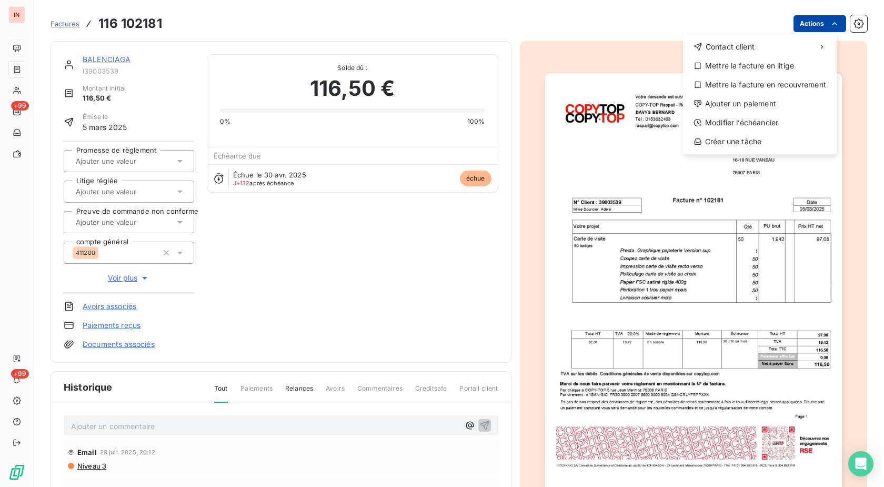
click at [809, 15] on html "IN +99 +99 Factures [PHONE_NUMBER] Actions Contact client Mettre la facture en …" at bounding box center [442, 243] width 884 height 487
click at [808, 23] on html "IN +99 +99 Factures [PHONE_NUMBER] Actions Contact client Mettre la facture en …" at bounding box center [442, 243] width 884 height 487
click at [802, 26] on html "IN +99 +99 Factures [PHONE_NUMBER] Actions Contact client Mettre la facture en …" at bounding box center [442, 243] width 884 height 487
click at [769, 103] on div "Ajouter un paiement" at bounding box center [759, 103] width 145 height 17
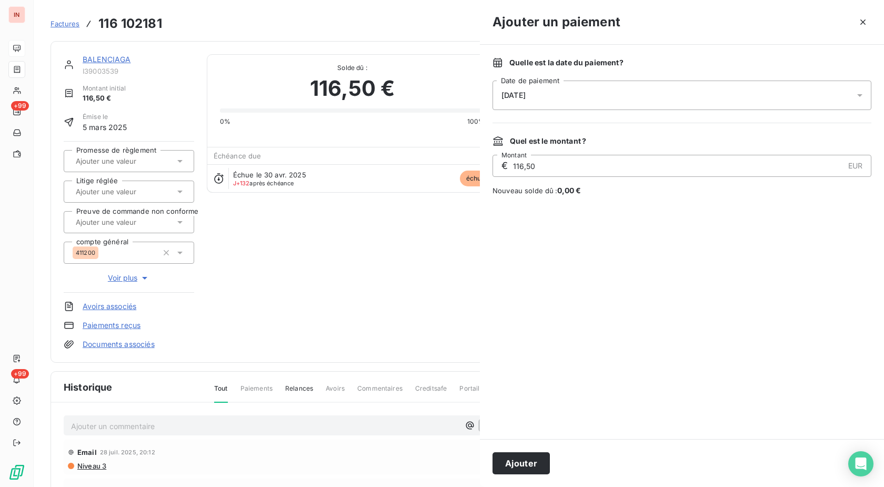
click at [636, 95] on div "[DATE]" at bounding box center [682, 95] width 379 height 29
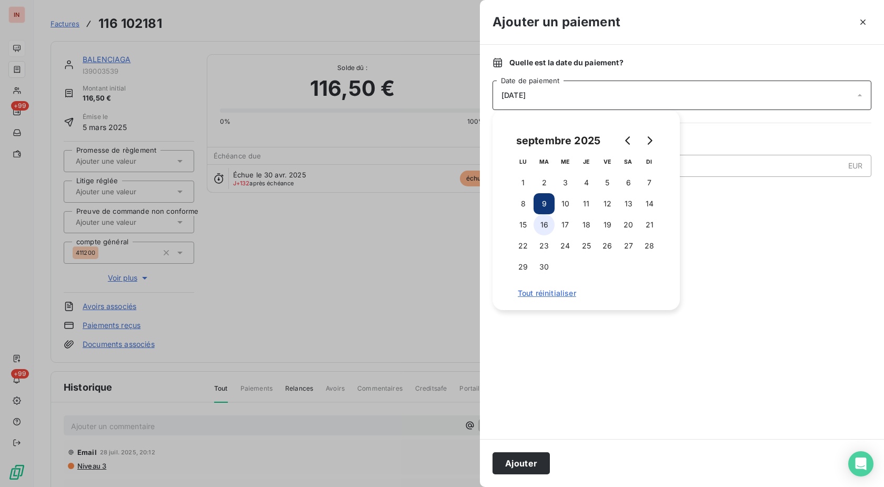
click at [546, 226] on button "16" at bounding box center [544, 224] width 21 height 21
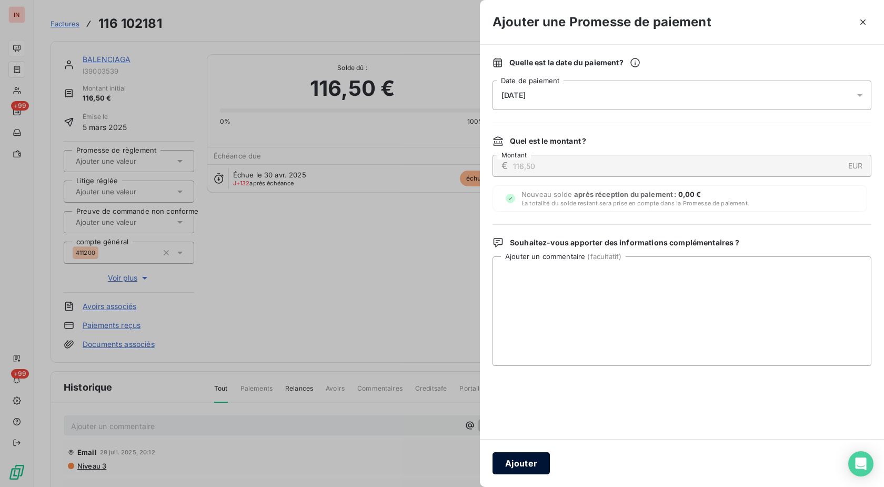
click at [525, 465] on button "Ajouter" at bounding box center [521, 463] width 57 height 22
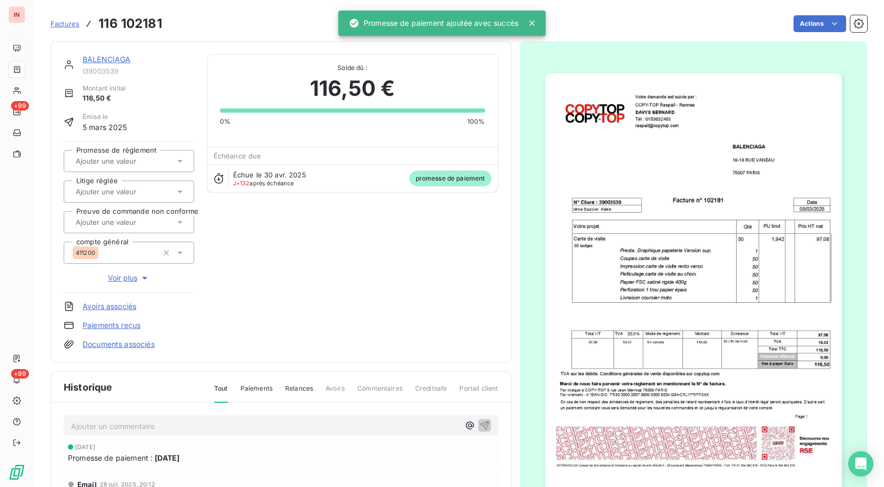
click at [126, 149] on div "Promesse de règlement Litige réglée Preuve de commande non conforme compte géné…" at bounding box center [129, 217] width 131 height 152
click at [128, 161] on input "text" at bounding box center [128, 160] width 106 height 9
click at [127, 188] on div "Oui" at bounding box center [135, 188] width 101 height 17
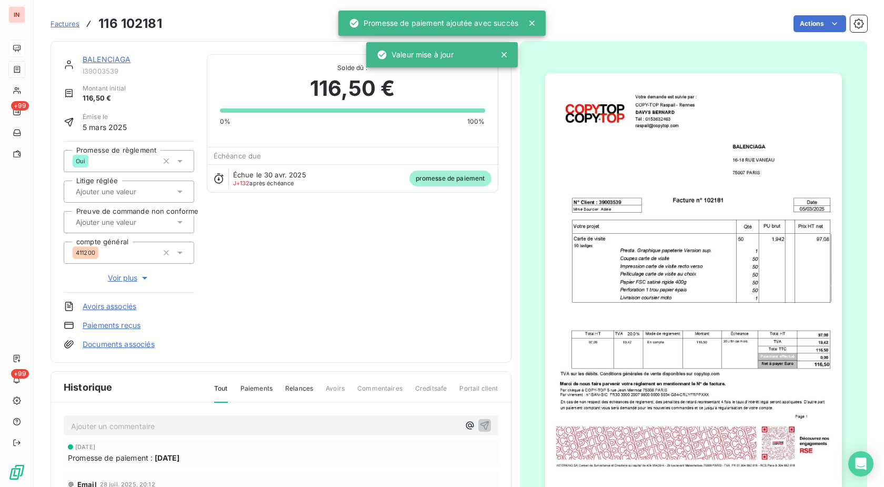
click at [122, 58] on link "BALENCIAGA" at bounding box center [107, 59] width 48 height 9
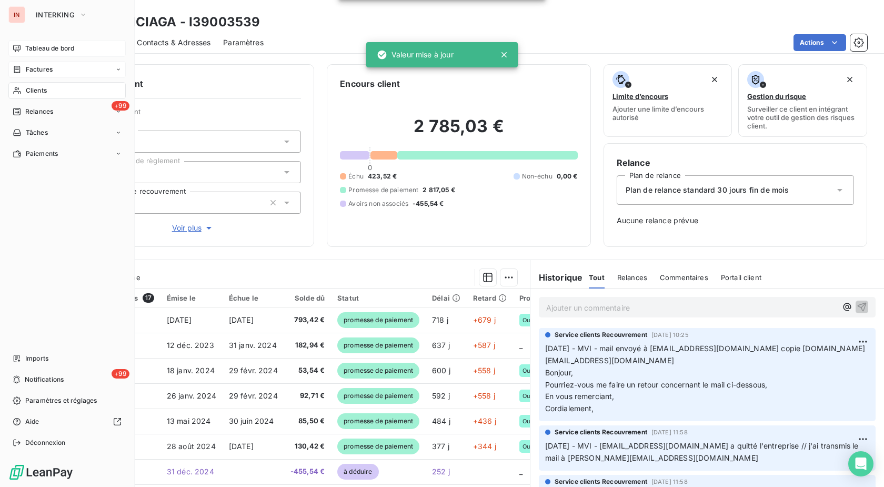
click at [31, 74] on span "Factures" at bounding box center [39, 69] width 27 height 9
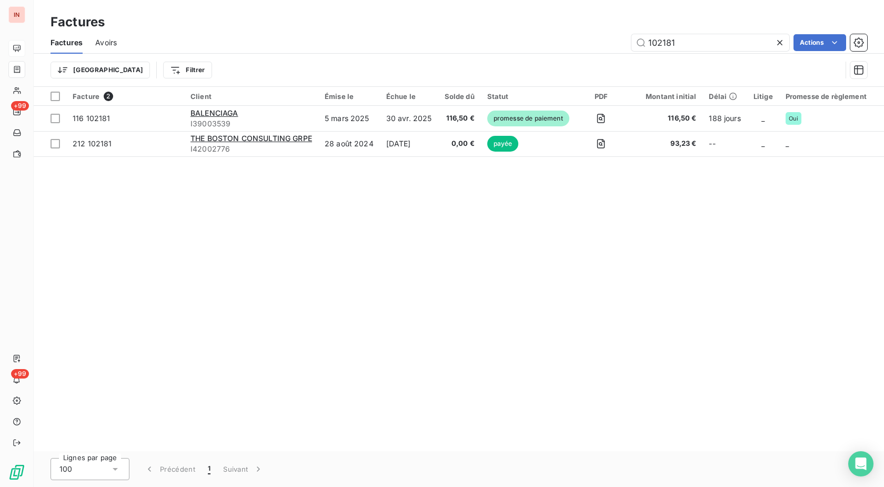
drag, startPoint x: 724, startPoint y: 41, endPoint x: 587, endPoint y: 41, distance: 136.3
click at [631, 41] on input "102181" at bounding box center [710, 42] width 158 height 17
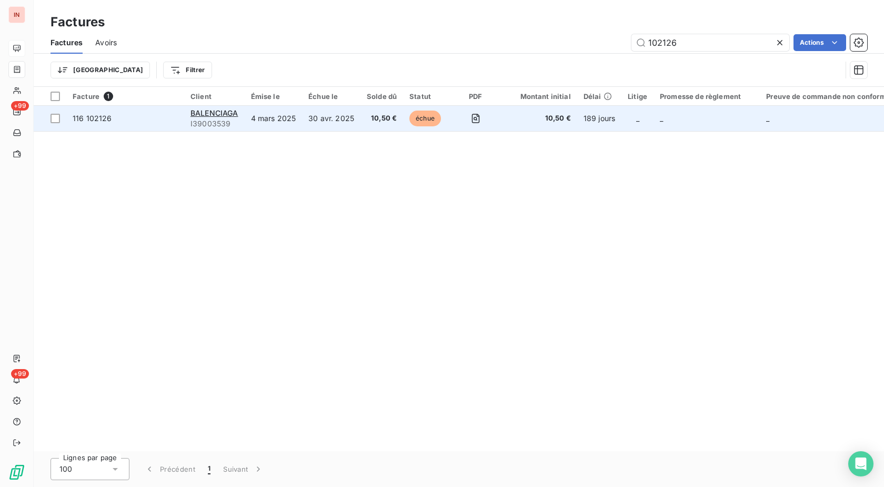
type input "102126"
click at [345, 123] on td "30 avr. 2025" at bounding box center [331, 118] width 58 height 25
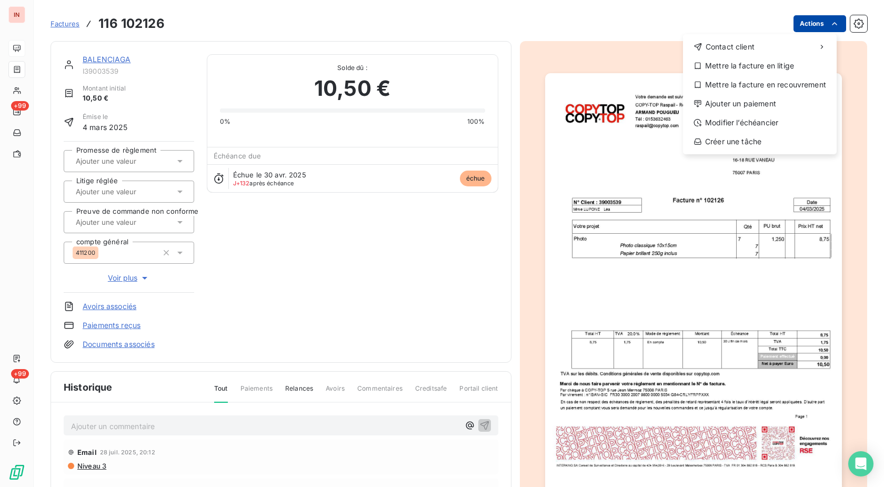
click at [820, 17] on html "IN +99 +99 Factures [PHONE_NUMBER] Actions Contact client Mettre la facture en …" at bounding box center [442, 243] width 884 height 487
click at [748, 103] on div "Ajouter un paiement" at bounding box center [759, 103] width 145 height 17
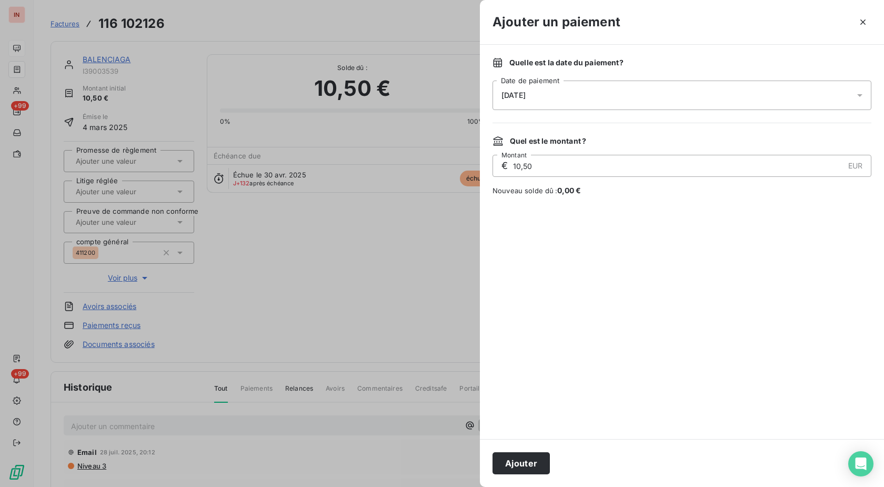
click at [632, 101] on div "[DATE]" at bounding box center [682, 95] width 379 height 29
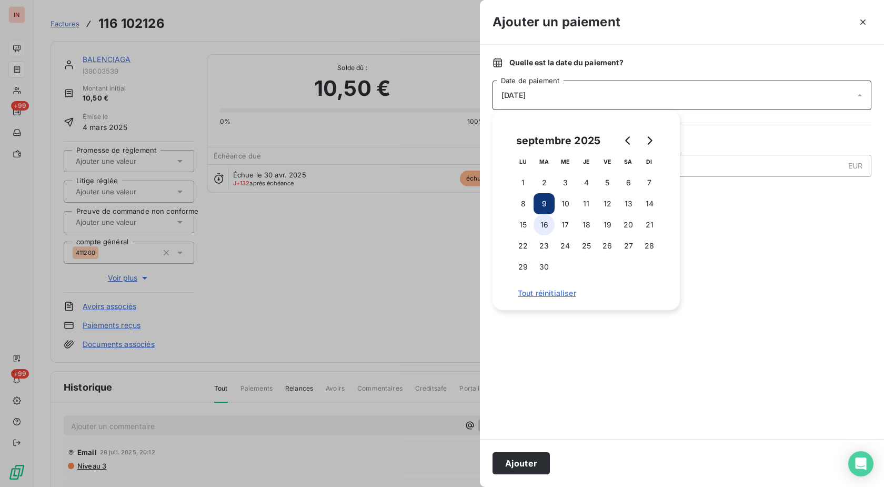
click at [548, 220] on button "16" at bounding box center [544, 224] width 21 height 21
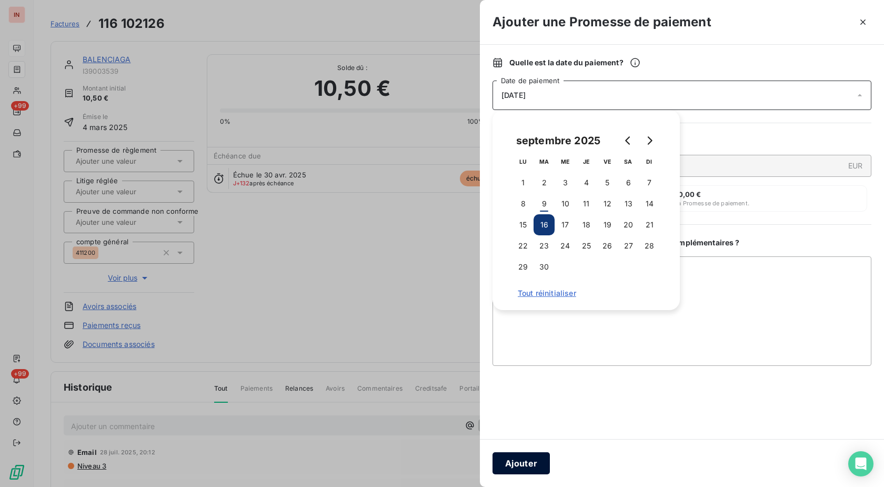
click at [536, 459] on button "Ajouter" at bounding box center [521, 463] width 57 height 22
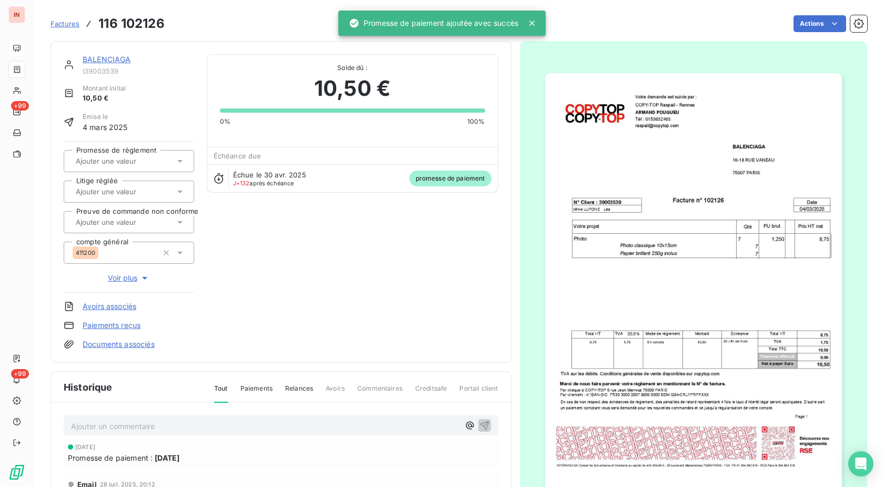
click at [133, 160] on input "text" at bounding box center [128, 160] width 106 height 9
click at [139, 184] on div "Oui" at bounding box center [135, 188] width 101 height 17
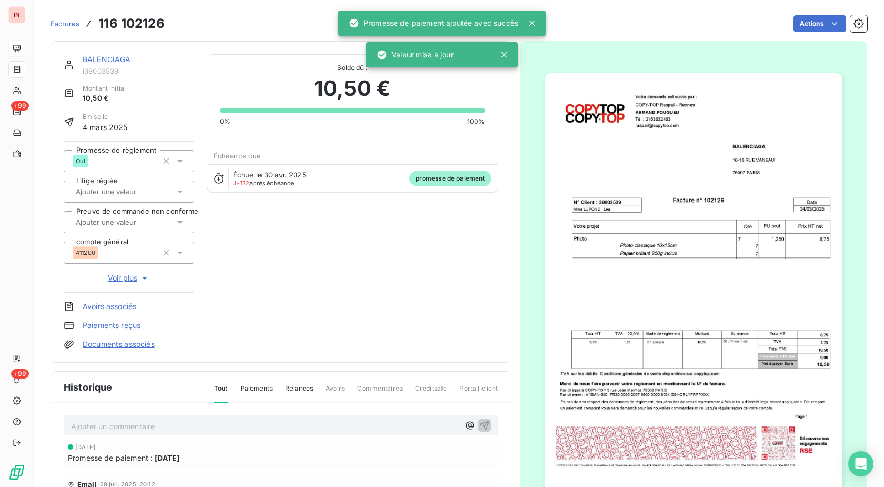
click at [73, 24] on span "Factures" at bounding box center [65, 23] width 29 height 8
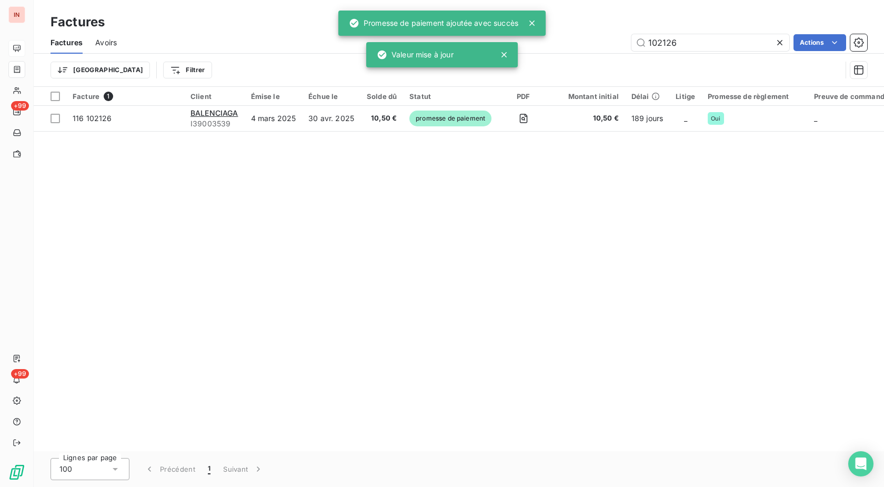
drag, startPoint x: 704, startPoint y: 46, endPoint x: 597, endPoint y: 47, distance: 106.8
click at [631, 47] on input "102126" at bounding box center [710, 42] width 158 height 17
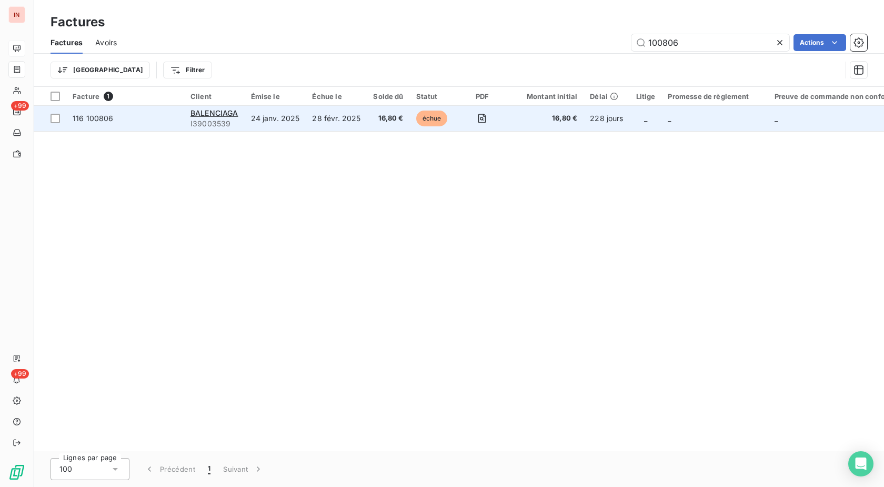
type input "100806"
click at [424, 118] on span "échue" at bounding box center [432, 119] width 32 height 16
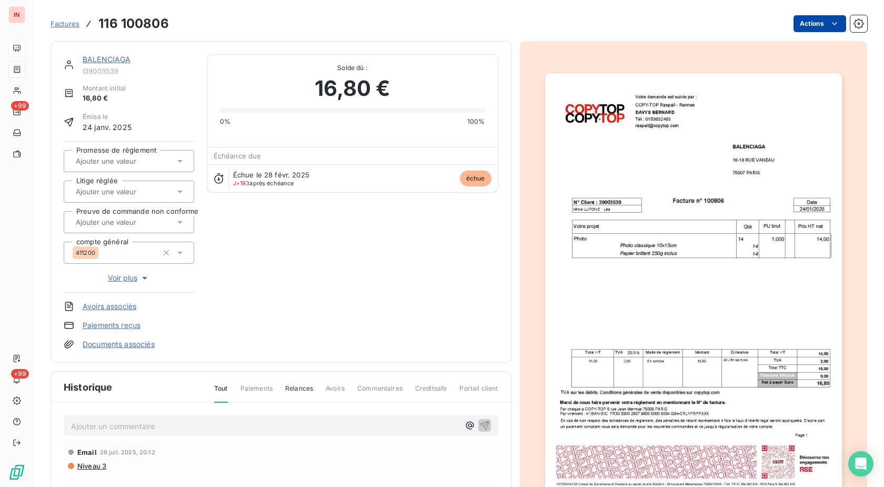
click at [799, 27] on html "IN +99 +99 Factures 116 100806 Actions BALENCIAGA I39003539 Montant initial 16,…" at bounding box center [442, 243] width 884 height 487
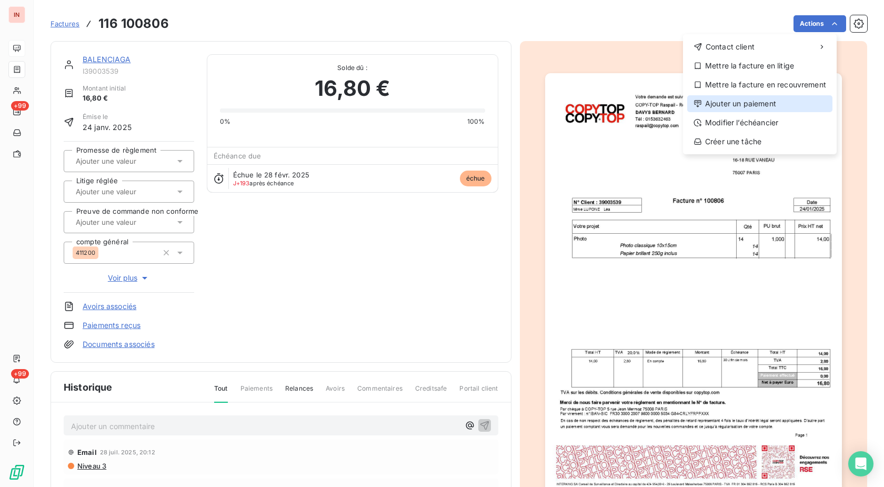
click at [786, 108] on div "Ajouter un paiement" at bounding box center [759, 103] width 145 height 17
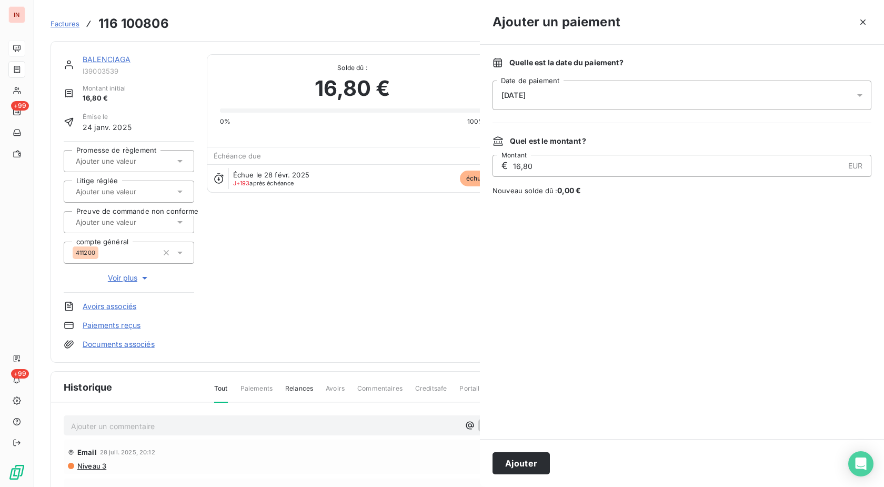
click at [695, 103] on div "[DATE]" at bounding box center [682, 95] width 379 height 29
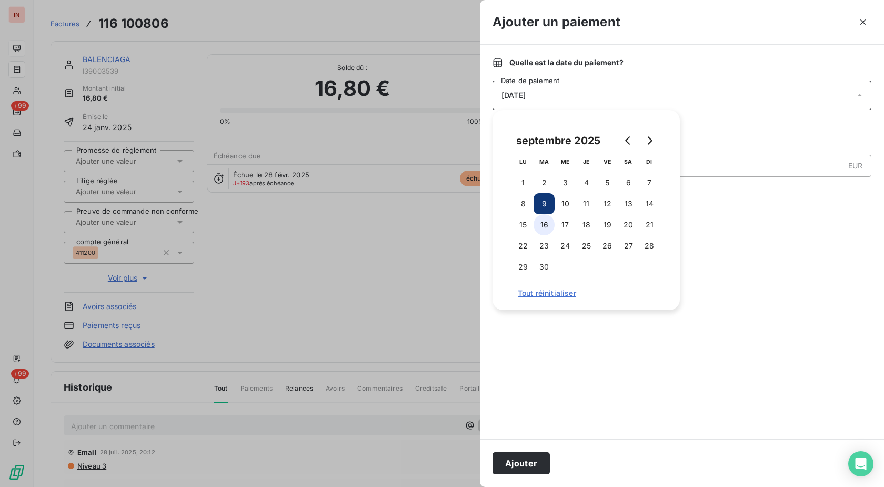
click at [539, 226] on button "16" at bounding box center [544, 224] width 21 height 21
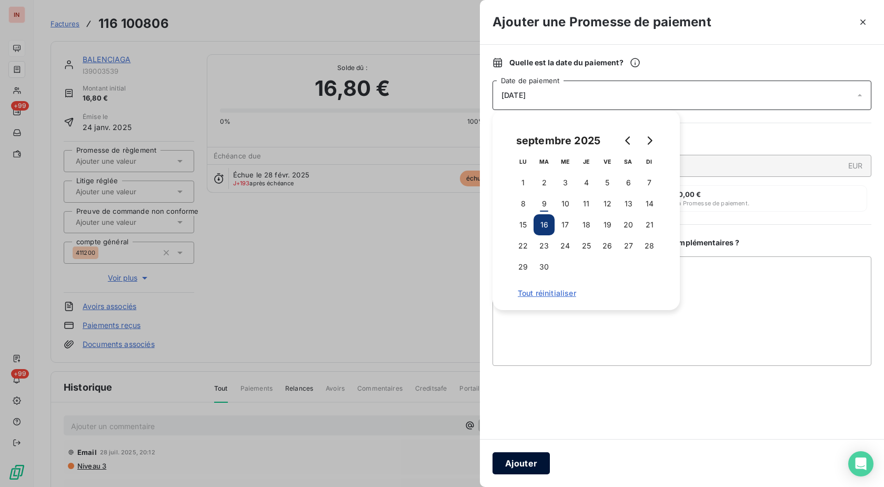
click at [525, 466] on button "Ajouter" at bounding box center [521, 463] width 57 height 22
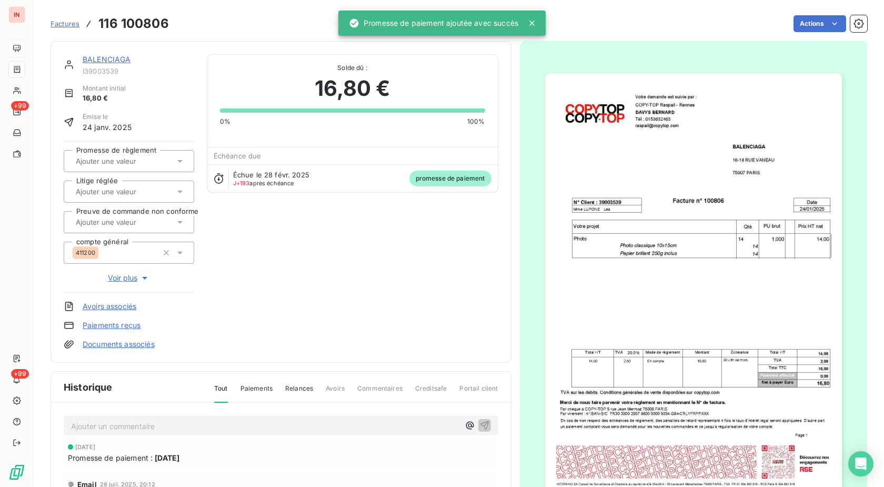
click at [93, 158] on input "text" at bounding box center [128, 160] width 106 height 9
click at [109, 182] on div "Oui" at bounding box center [135, 188] width 101 height 17
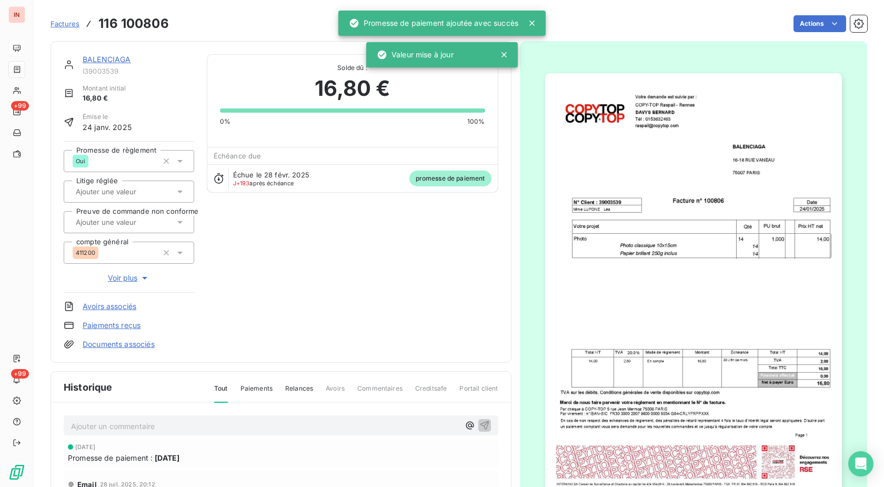
click at [71, 24] on span "Factures" at bounding box center [65, 23] width 29 height 8
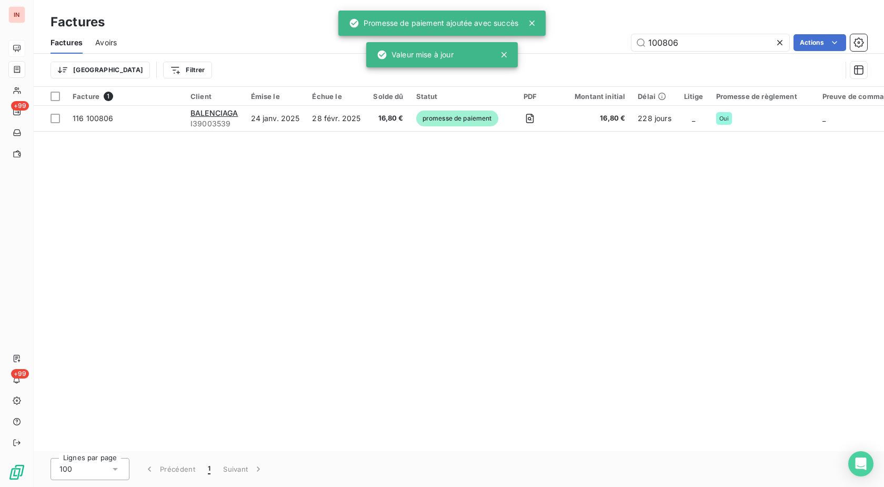
drag, startPoint x: 698, startPoint y: 45, endPoint x: 566, endPoint y: 56, distance: 132.5
click at [635, 48] on input "100806" at bounding box center [710, 42] width 158 height 17
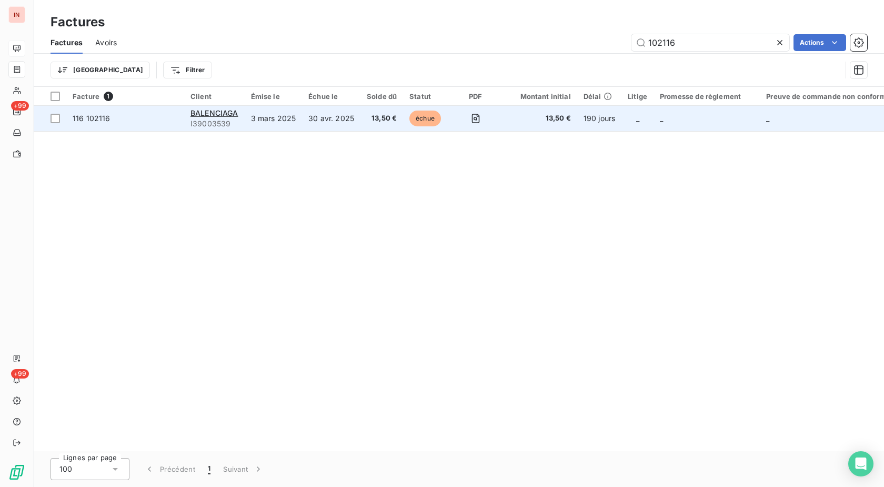
type input "102116"
click at [554, 121] on span "13,50 €" at bounding box center [539, 118] width 63 height 11
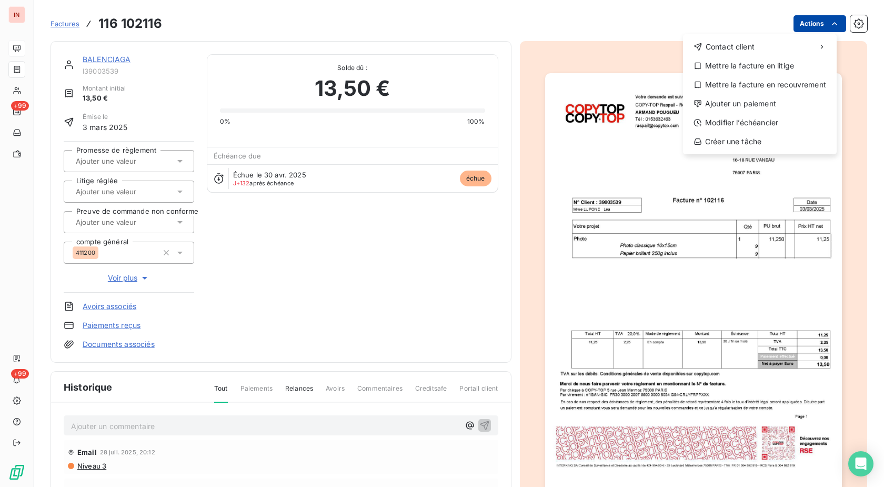
click at [806, 25] on html "IN +99 +99 Factures [PHONE_NUMBER] Actions Contact client Mettre la facture en …" at bounding box center [442, 243] width 884 height 487
click at [759, 101] on div "Ajouter un paiement" at bounding box center [759, 103] width 145 height 17
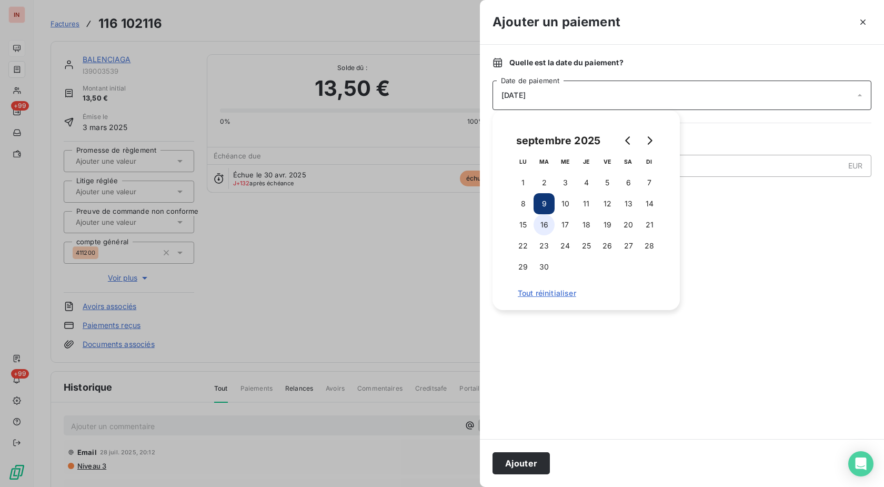
click at [545, 229] on button "16" at bounding box center [544, 224] width 21 height 21
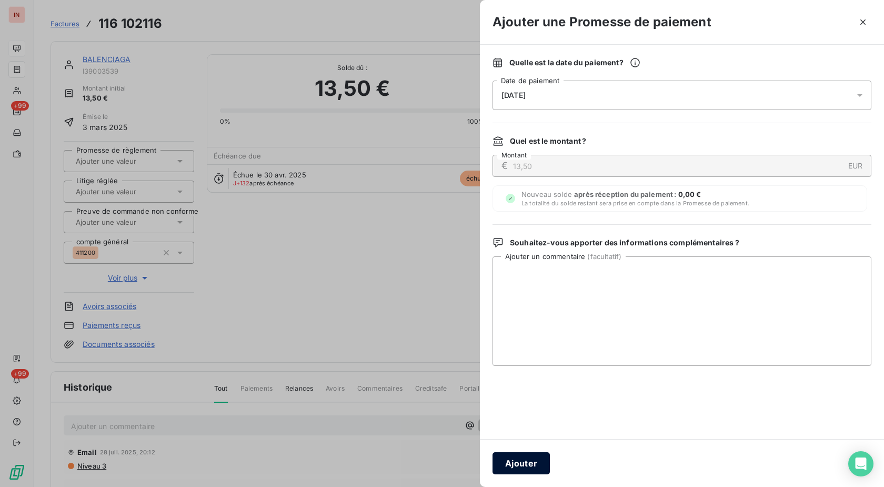
click at [525, 465] on button "Ajouter" at bounding box center [521, 463] width 57 height 22
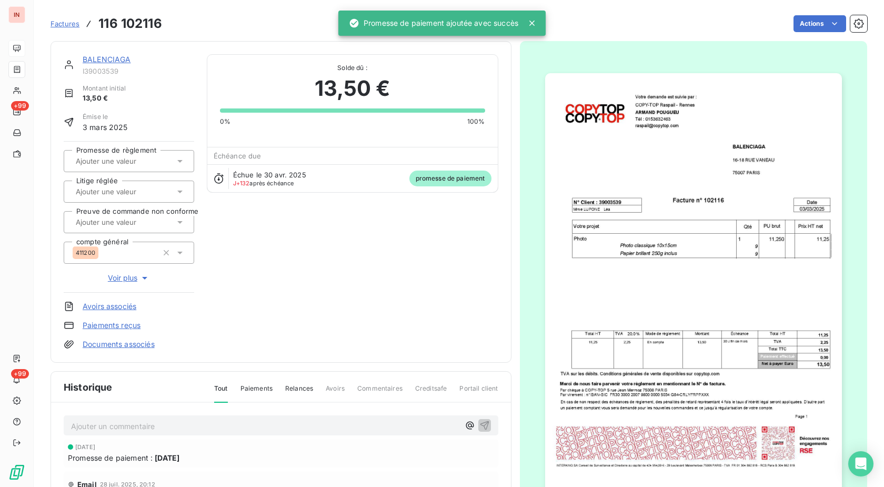
click at [138, 160] on input "text" at bounding box center [128, 160] width 106 height 9
click at [134, 176] on li "Oui" at bounding box center [129, 188] width 131 height 25
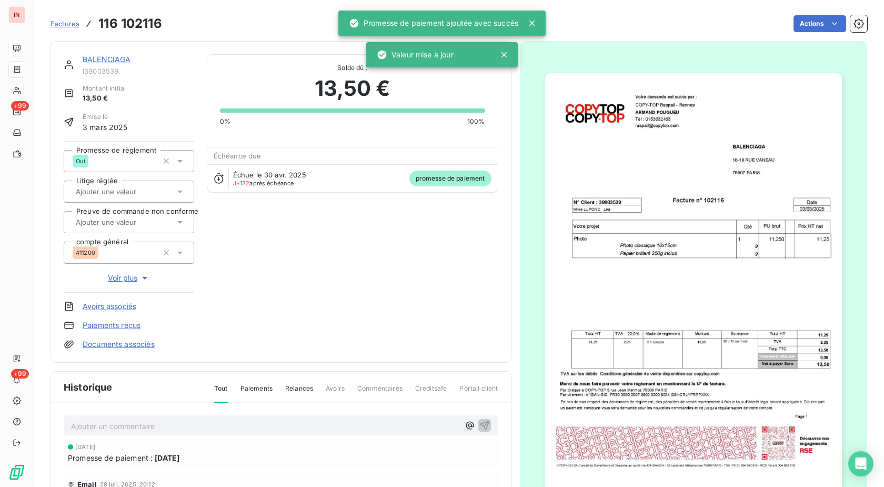
click at [123, 62] on link "BALENCIAGA" at bounding box center [107, 59] width 48 height 9
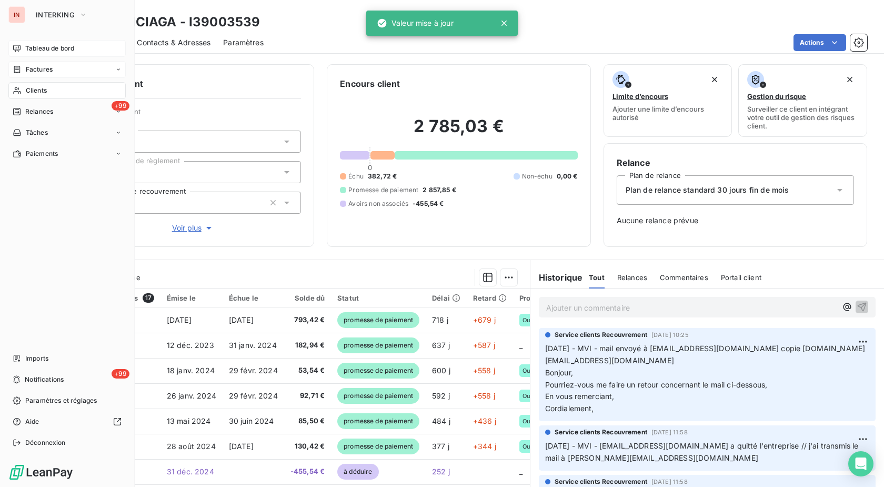
drag, startPoint x: 21, startPoint y: 68, endPoint x: 87, endPoint y: 69, distance: 66.3
click at [21, 68] on icon at bounding box center [17, 69] width 9 height 8
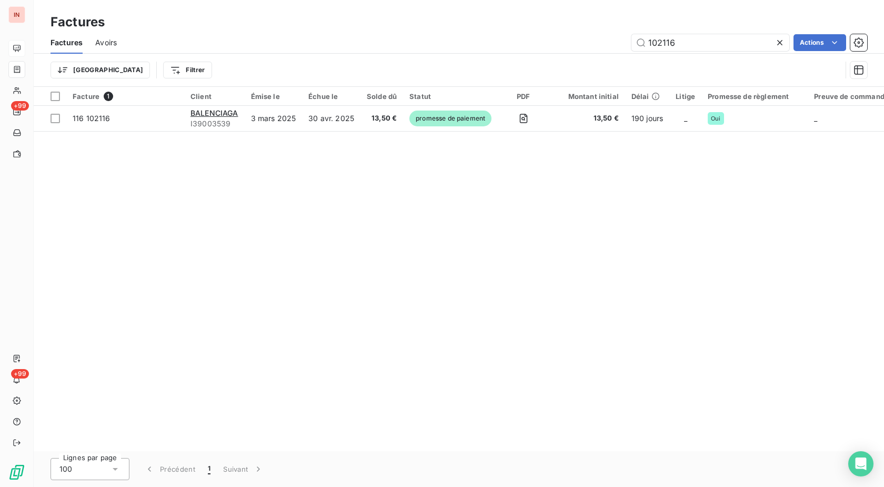
click at [631, 46] on input "102116" at bounding box center [710, 42] width 158 height 17
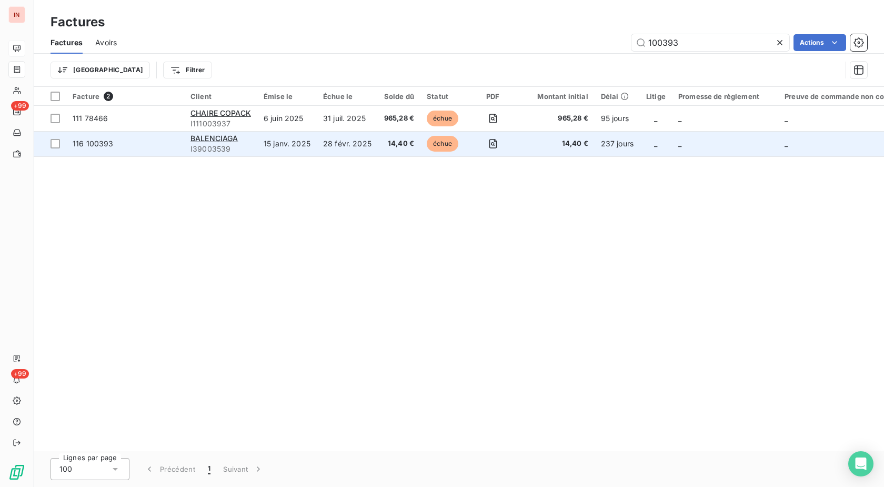
type input "100393"
click at [426, 144] on td "échue" at bounding box center [443, 143] width 47 height 25
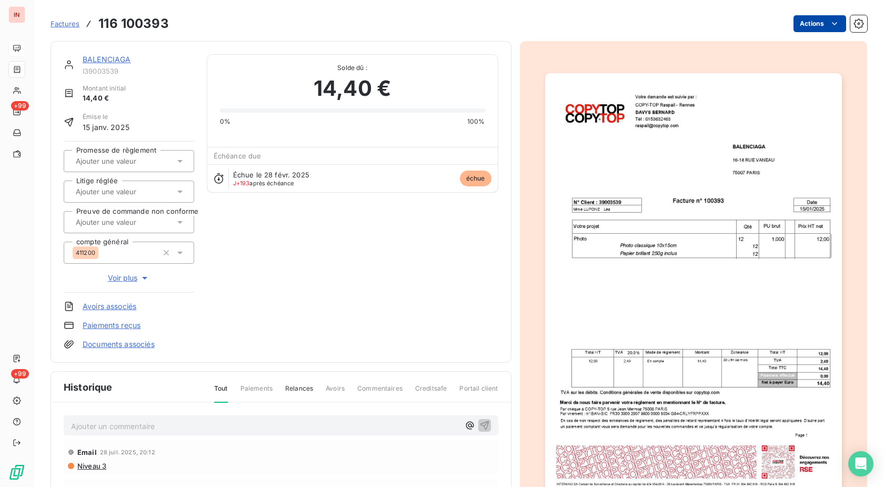
click at [808, 27] on html "IN +99 +99 Factures 116 100393 Actions BALENCIAGA I39003539 Montant initial 14,…" at bounding box center [442, 243] width 884 height 487
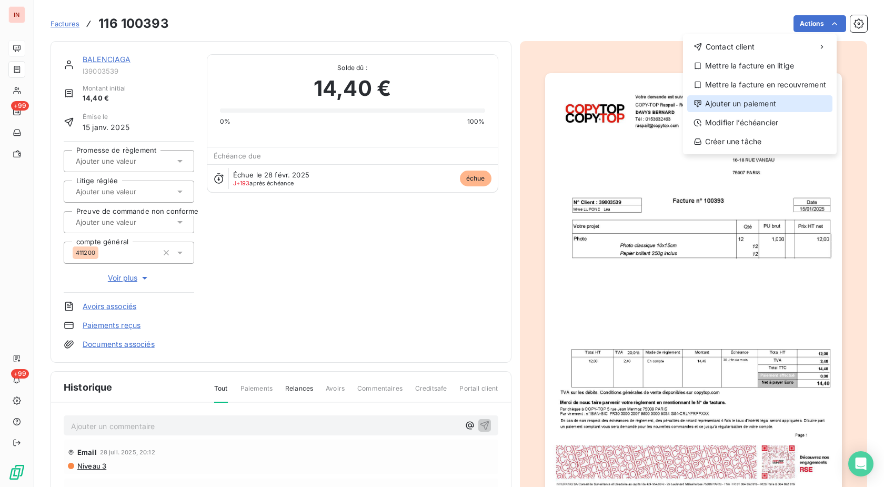
click at [748, 104] on div "Ajouter un paiement" at bounding box center [759, 103] width 145 height 17
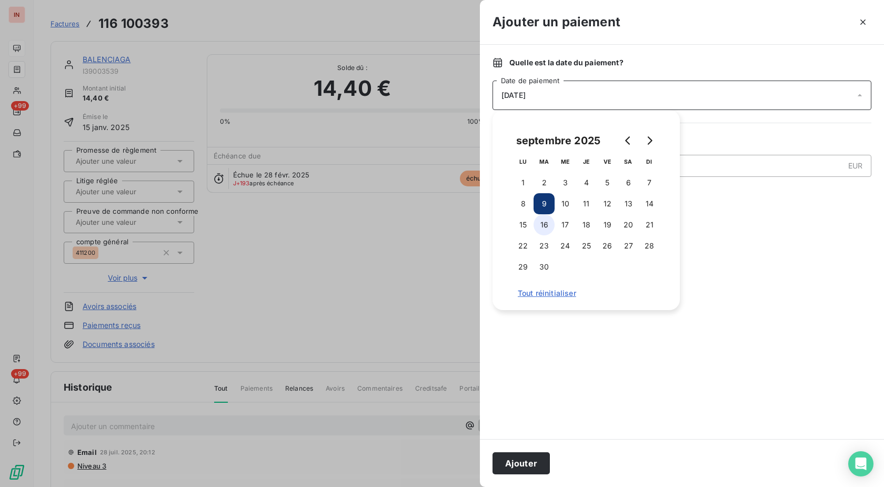
click at [544, 224] on button "16" at bounding box center [544, 224] width 21 height 21
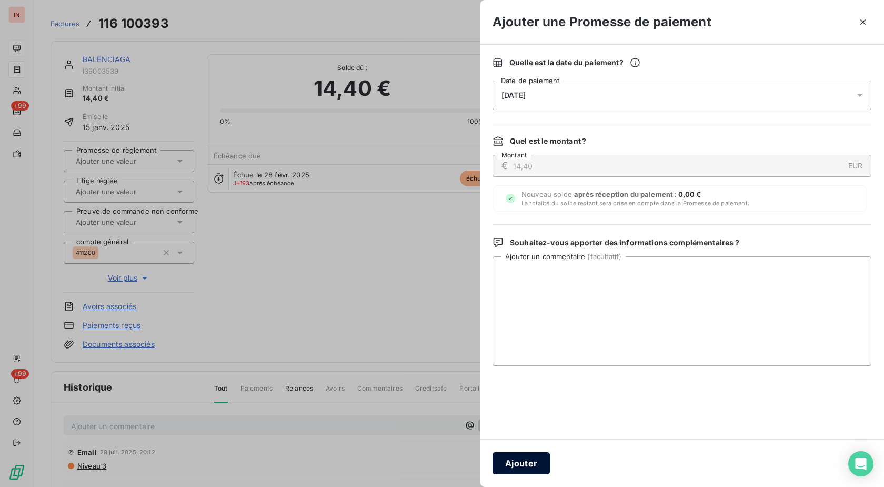
click at [531, 458] on button "Ajouter" at bounding box center [521, 463] width 57 height 22
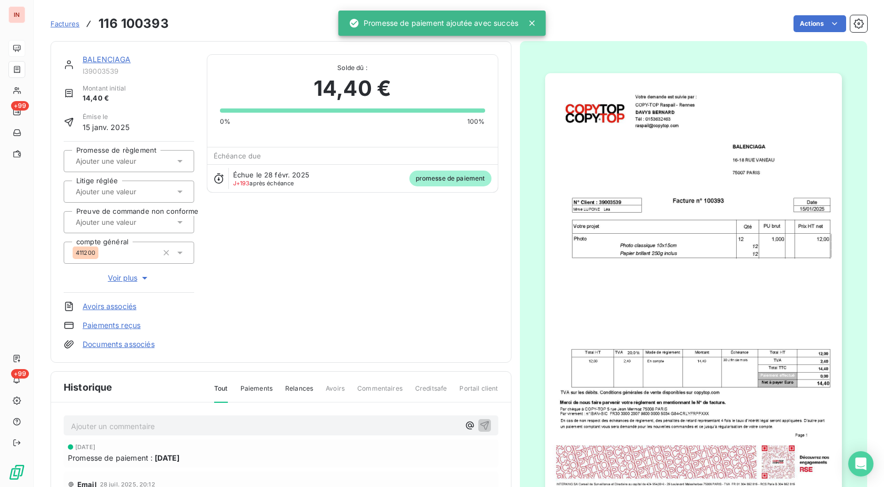
click at [138, 158] on input "text" at bounding box center [128, 160] width 106 height 9
click at [135, 188] on div "Oui" at bounding box center [135, 188] width 101 height 17
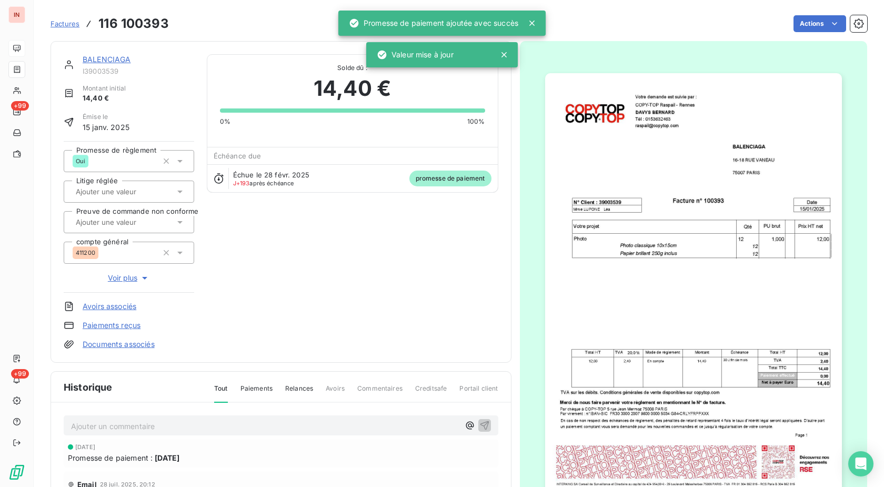
click at [119, 59] on link "BALENCIAGA" at bounding box center [107, 59] width 48 height 9
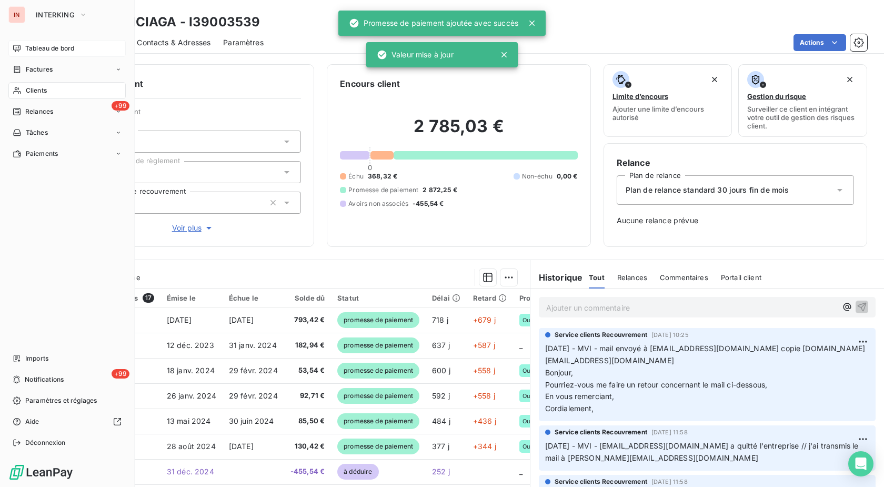
click at [23, 69] on div "Factures" at bounding box center [33, 69] width 40 height 9
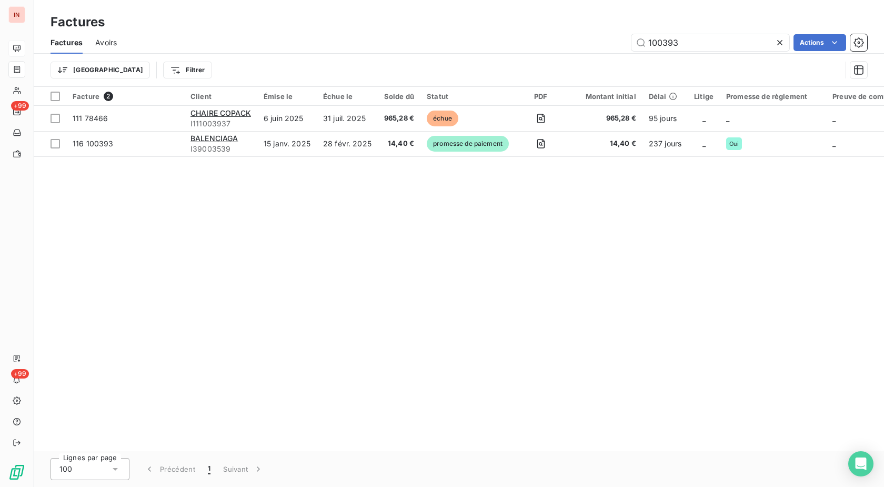
drag, startPoint x: 709, startPoint y: 43, endPoint x: 589, endPoint y: 45, distance: 120.0
click at [631, 44] on input "100393" at bounding box center [710, 42] width 158 height 17
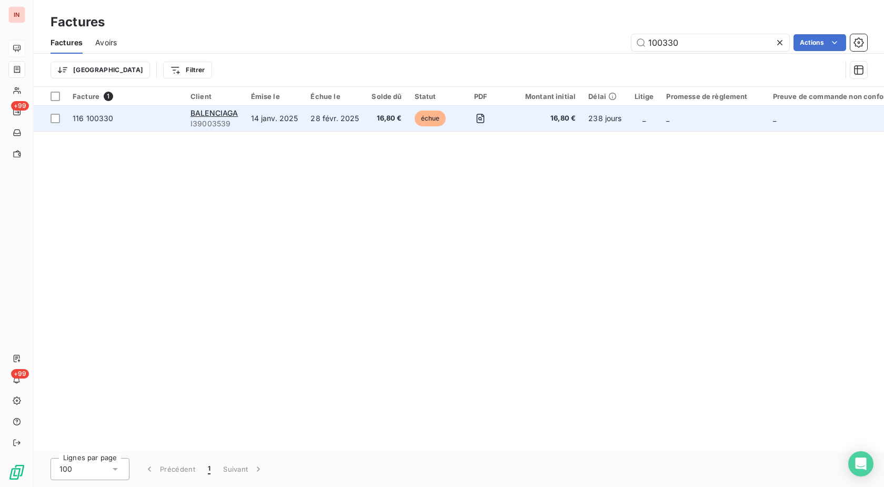
type input "100330"
click at [411, 118] on td "échue" at bounding box center [431, 118] width 47 height 25
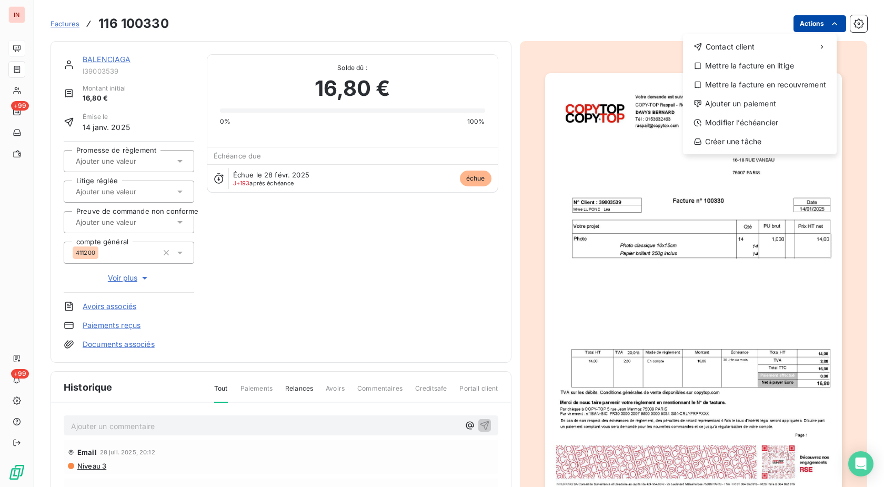
click at [794, 26] on html "IN +99 +99 Factures [PHONE_NUMBER] Actions Contact client Mettre la facture en …" at bounding box center [442, 243] width 884 height 487
click at [746, 106] on div "Ajouter un paiement" at bounding box center [759, 103] width 145 height 17
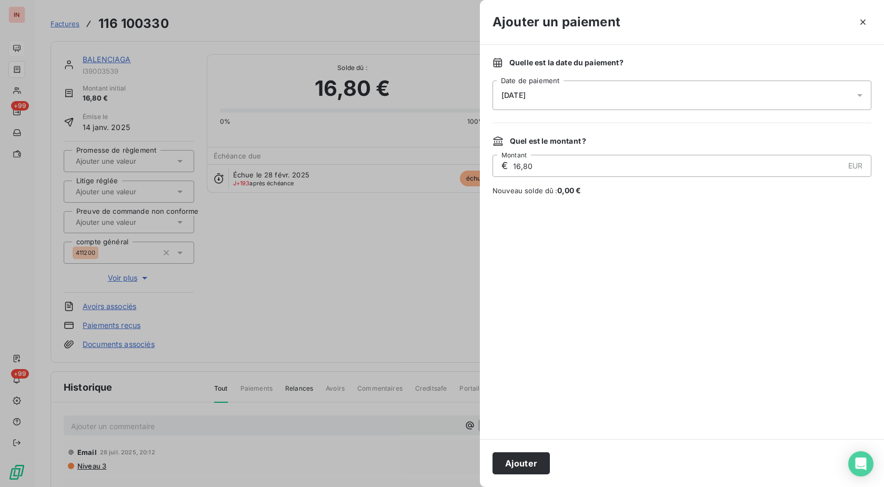
click at [608, 106] on div "[DATE]" at bounding box center [682, 95] width 379 height 29
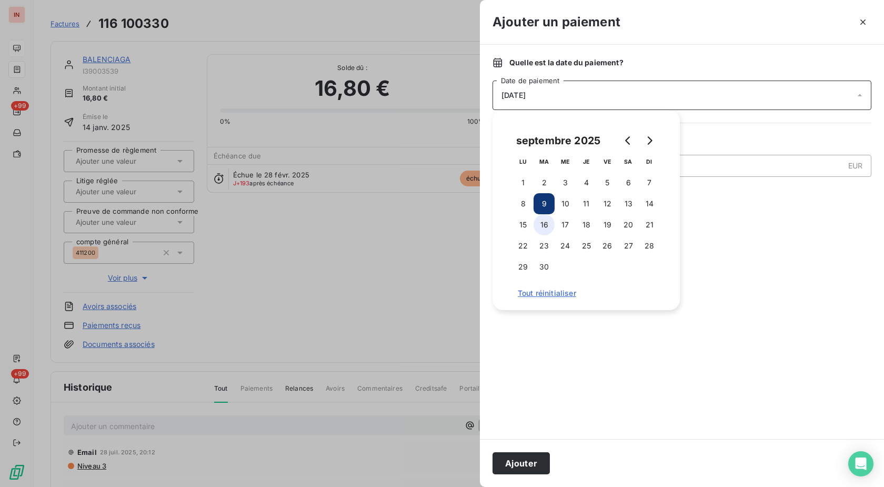
click at [548, 225] on button "16" at bounding box center [544, 224] width 21 height 21
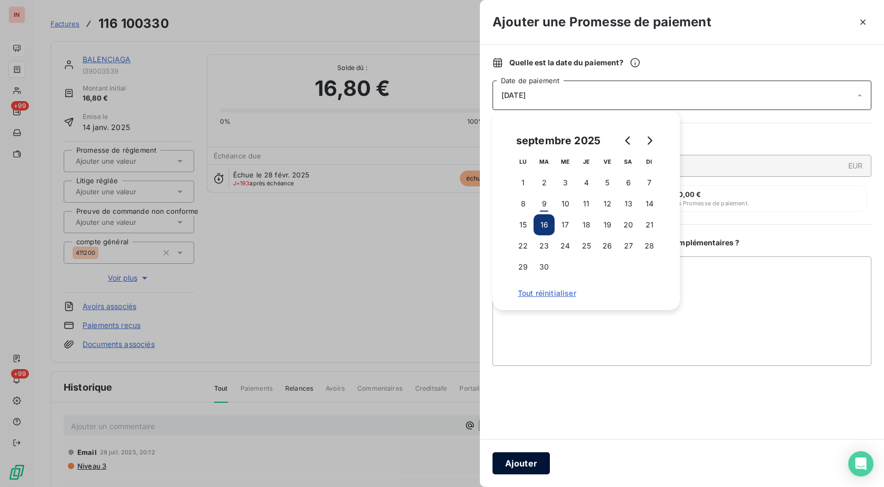
click at [542, 464] on button "Ajouter" at bounding box center [521, 463] width 57 height 22
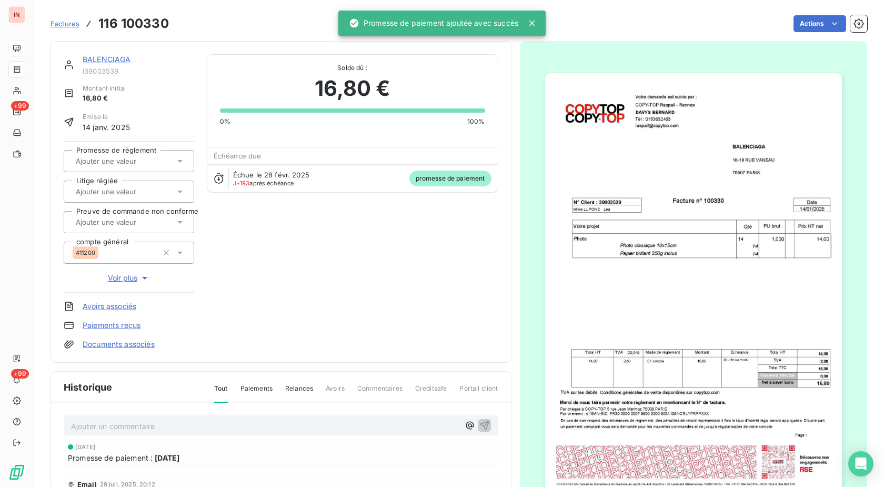
click at [127, 161] on input "text" at bounding box center [128, 160] width 106 height 9
click at [138, 184] on div "Oui" at bounding box center [135, 188] width 101 height 17
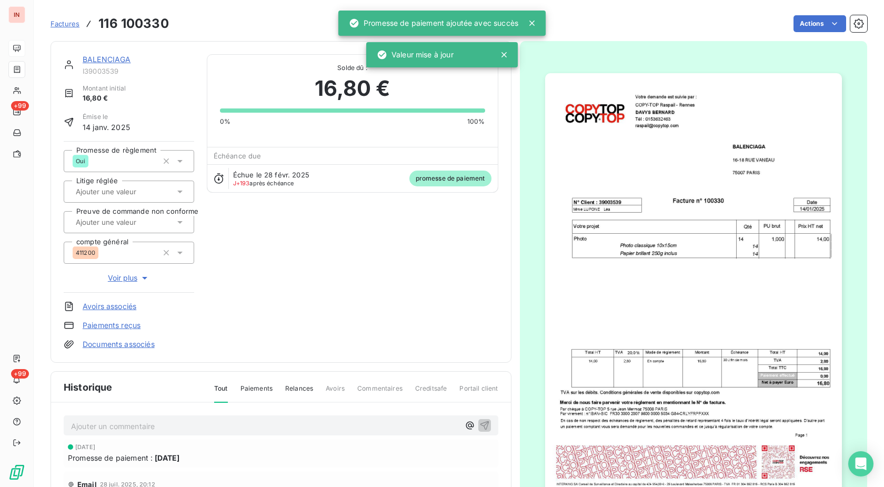
click at [119, 62] on link "BALENCIAGA" at bounding box center [107, 59] width 48 height 9
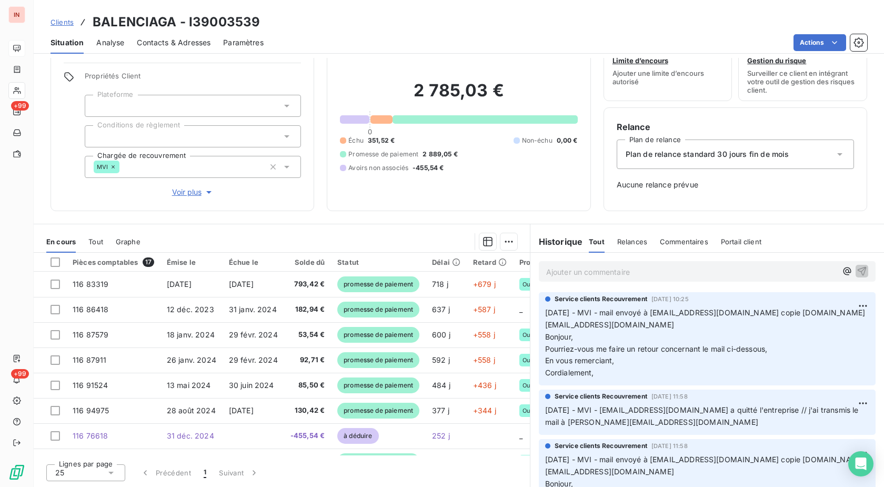
click at [659, 279] on div "Ajouter un commentaire ﻿" at bounding box center [707, 271] width 337 height 21
click at [662, 267] on p "Ajouter un commentaire ﻿" at bounding box center [691, 271] width 290 height 13
click at [706, 273] on p "[DATE] - MVI - mail reçu de" at bounding box center [691, 271] width 290 height 12
click at [601, 277] on p "[DATE] - MVI - mail reçu de [EMAIL_ADDRESS][DOMAIN_NAME]" at bounding box center [691, 271] width 290 height 12
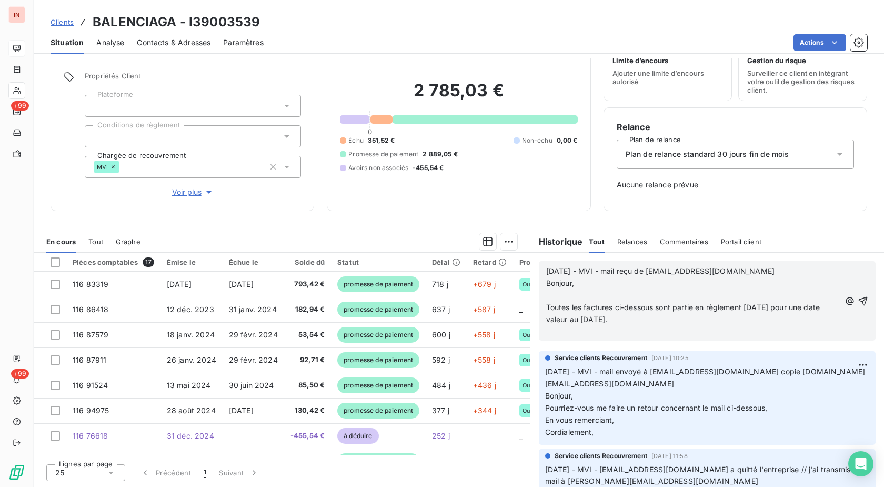
click at [576, 299] on p "﻿" at bounding box center [693, 295] width 294 height 12
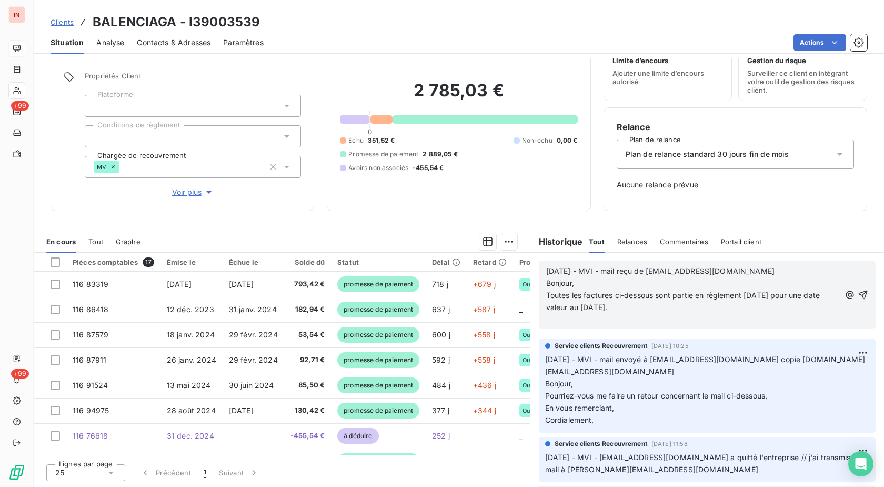
click at [579, 317] on p "﻿" at bounding box center [693, 320] width 294 height 12
click at [547, 316] on p "﻿" at bounding box center [693, 320] width 294 height 12
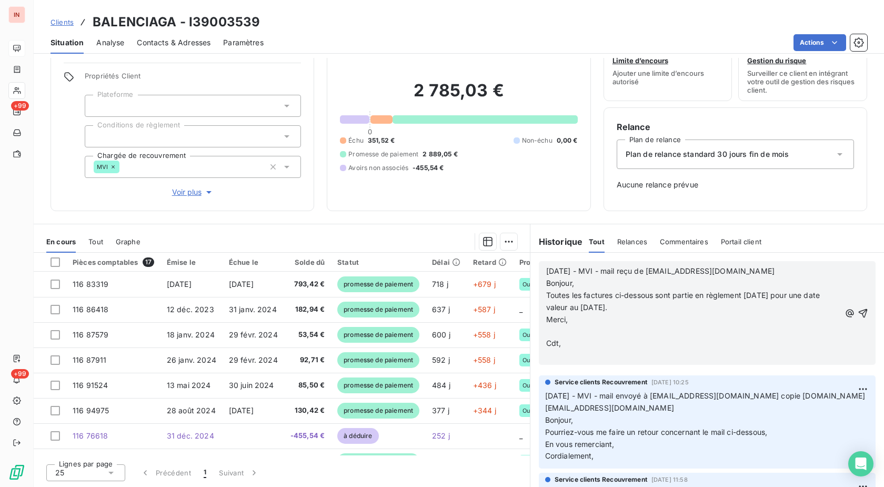
click at [554, 332] on p "﻿" at bounding box center [693, 331] width 294 height 12
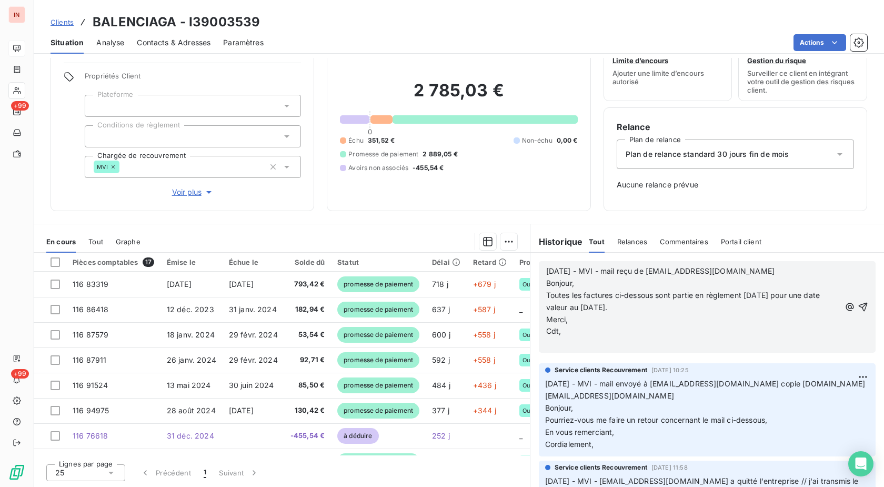
click at [559, 345] on p "﻿" at bounding box center [693, 343] width 294 height 12
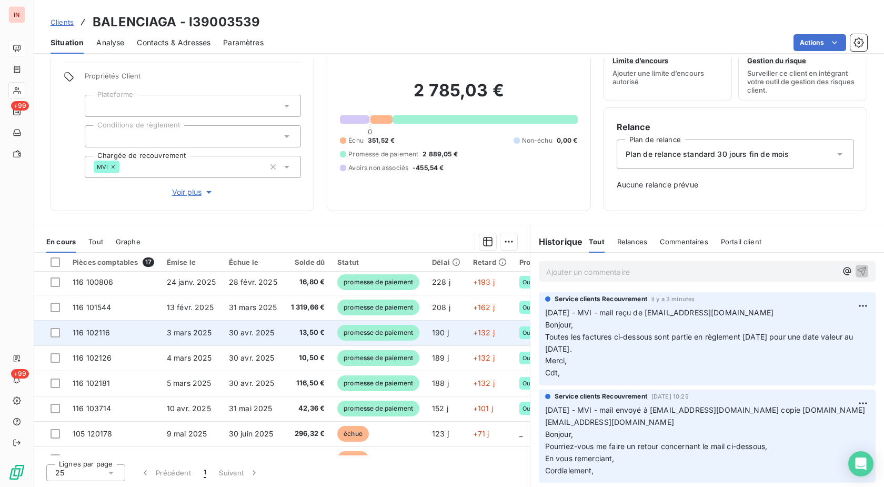
scroll to position [255, 0]
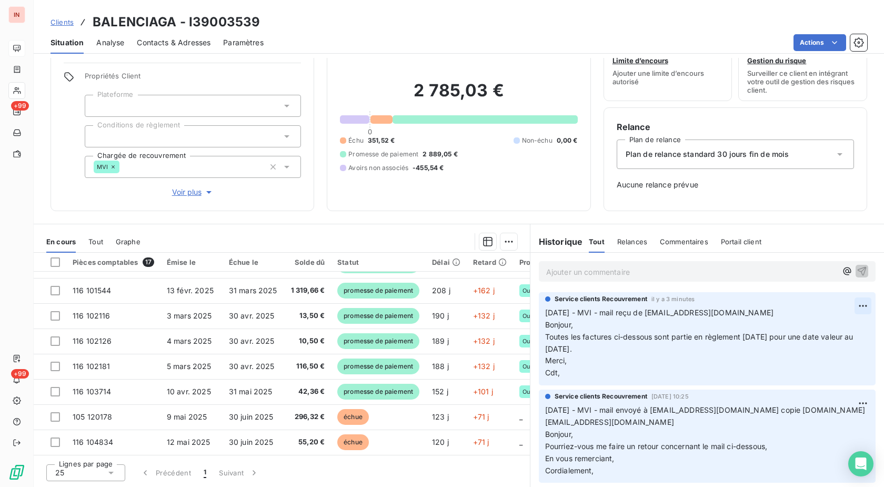
click at [846, 307] on html "IN +99 +99 Clients BALENCIAGA - I39003539 Situation Analyse Contacts & Adresses…" at bounding box center [442, 243] width 884 height 487
click at [722, 273] on html "IN +99 +99 Clients BALENCIAGA - I39003539 Situation Analyse Contacts & Adresses…" at bounding box center [442, 243] width 884 height 487
click at [722, 273] on p "Ajouter un commentaire ﻿" at bounding box center [691, 271] width 290 height 13
drag, startPoint x: 658, startPoint y: 309, endPoint x: 772, endPoint y: 309, distance: 114.2
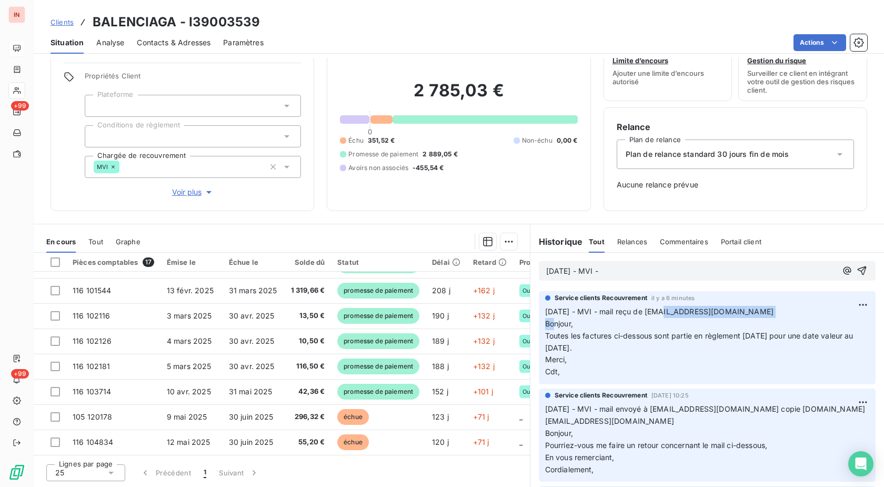
click at [772, 309] on p "[DATE] - MVI - mail reçu de [EMAIL_ADDRESS][DOMAIN_NAME] Bonjour, Toutes les fa…" at bounding box center [707, 342] width 324 height 72
copy span "[EMAIL_ADDRESS][DOMAIN_NAME]"
click at [669, 275] on p "[DATE] - MVI -" at bounding box center [691, 271] width 290 height 12
click at [635, 277] on p "[DATE] - MVI - mail envoyé à [EMAIL_ADDRESS][DOMAIN_NAME]" at bounding box center [691, 271] width 290 height 12
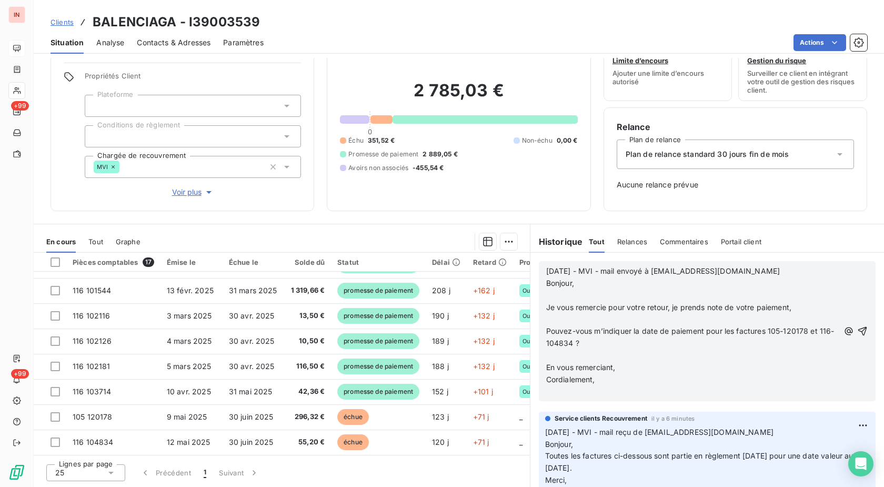
click at [586, 299] on p "﻿" at bounding box center [692, 295] width 293 height 12
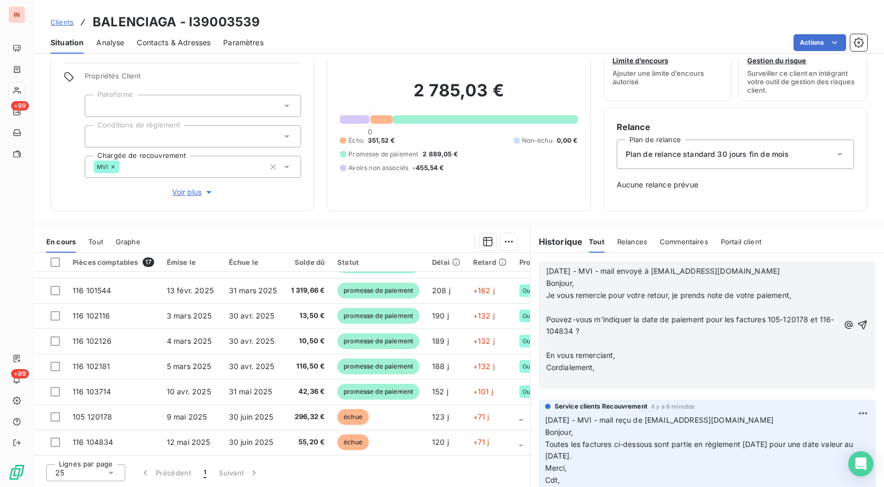
click at [583, 306] on p "﻿" at bounding box center [692, 308] width 293 height 12
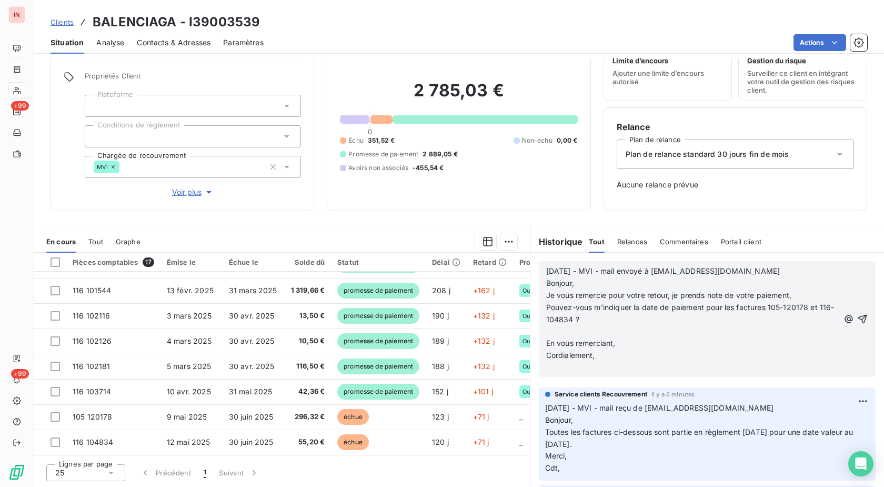
click at [567, 330] on p "﻿" at bounding box center [692, 331] width 293 height 12
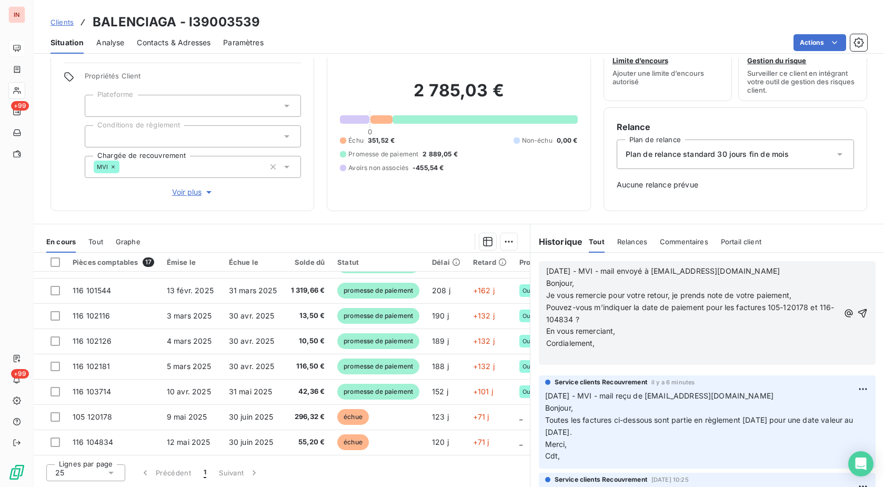
click at [563, 353] on p "﻿" at bounding box center [692, 355] width 293 height 12
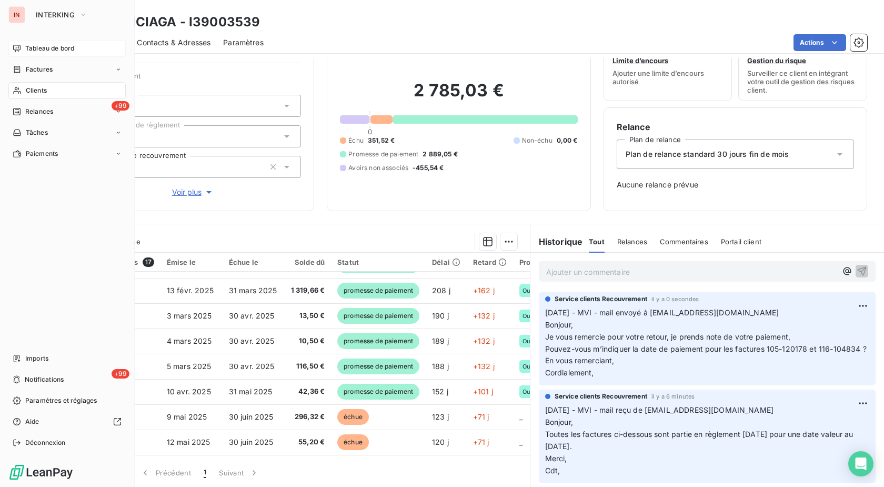
click at [22, 45] on div "Tableau de bord" at bounding box center [66, 48] width 117 height 17
